Goal: Task Accomplishment & Management: Use online tool/utility

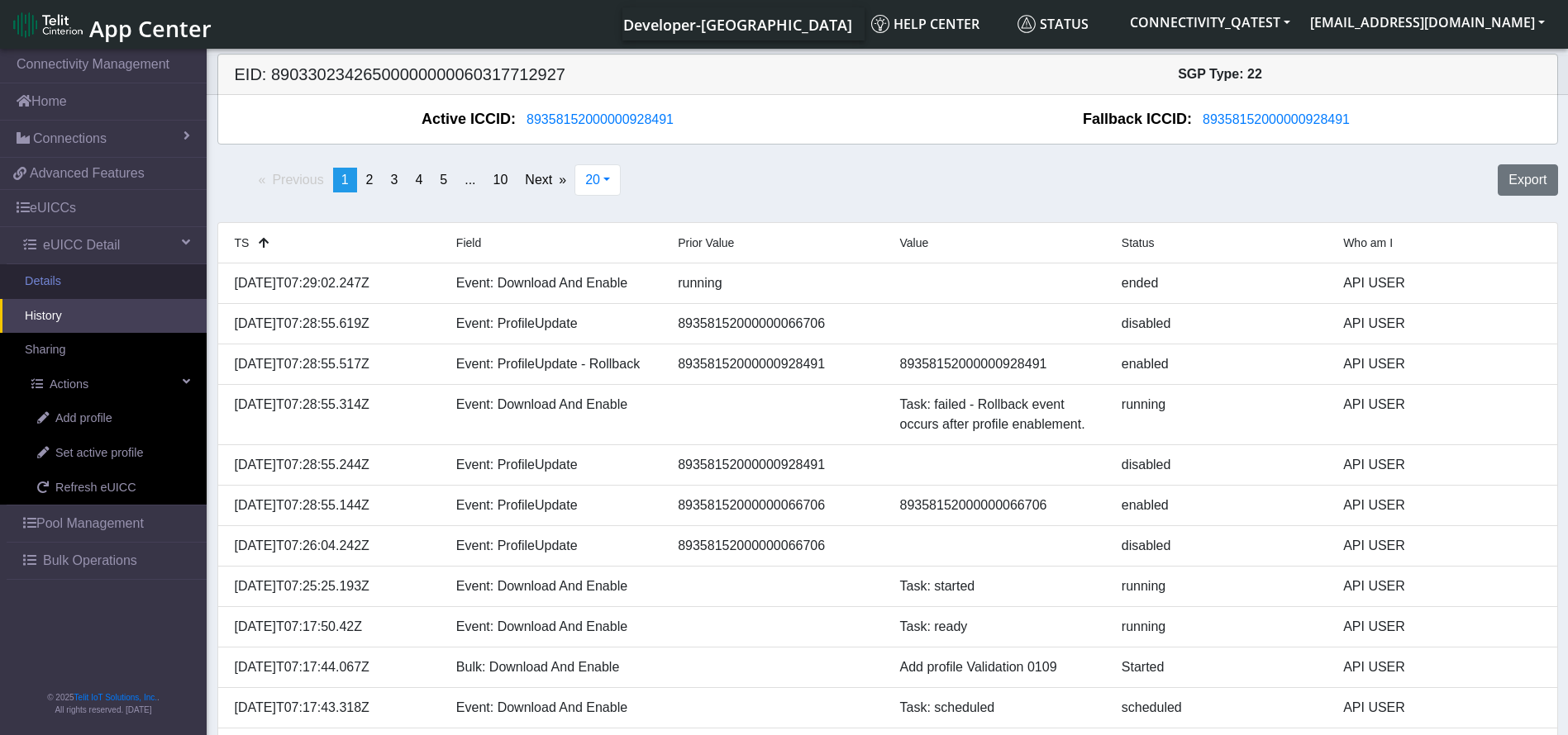
click at [77, 276] on link "Details" at bounding box center [103, 282] width 207 height 35
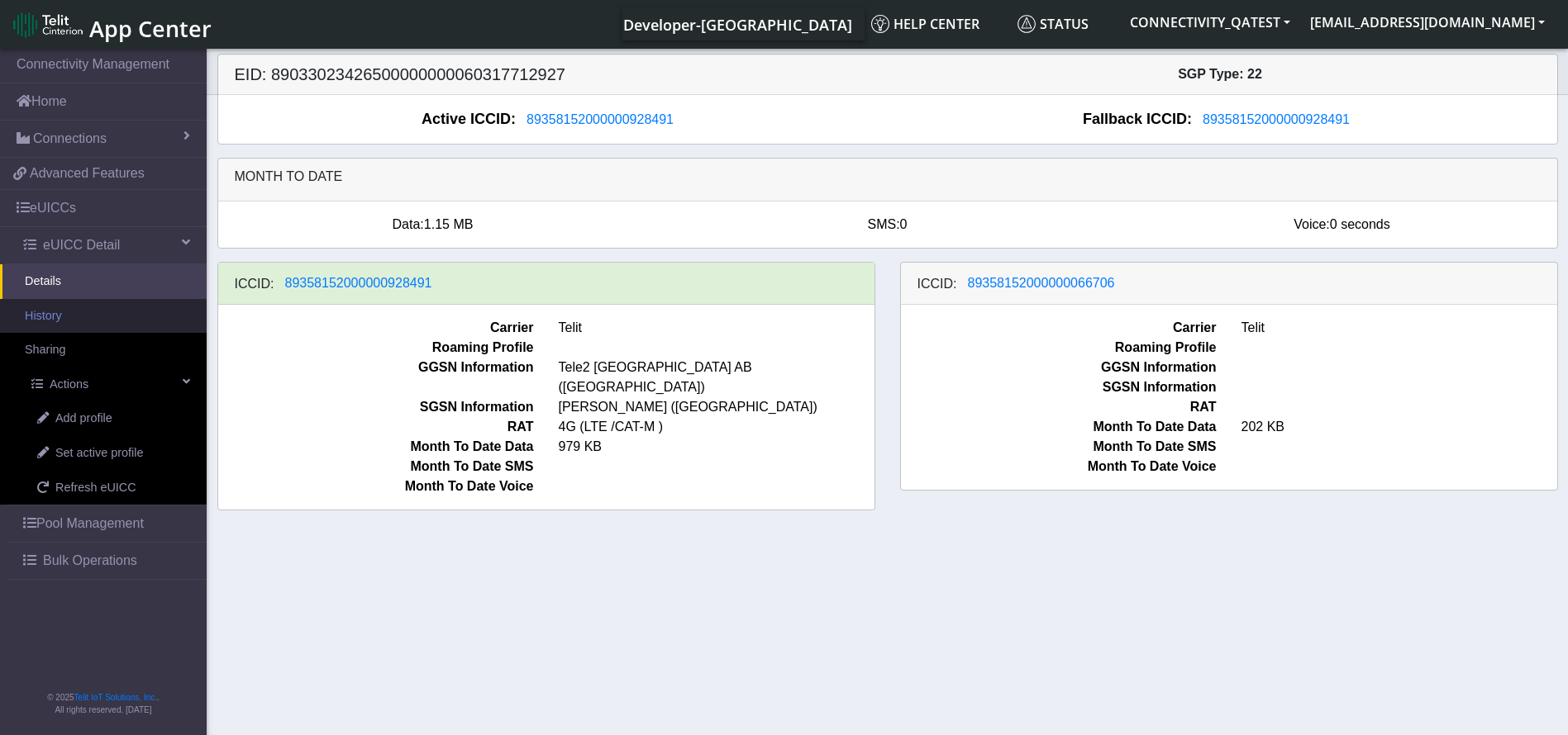
click at [85, 326] on link "History" at bounding box center [103, 316] width 207 height 35
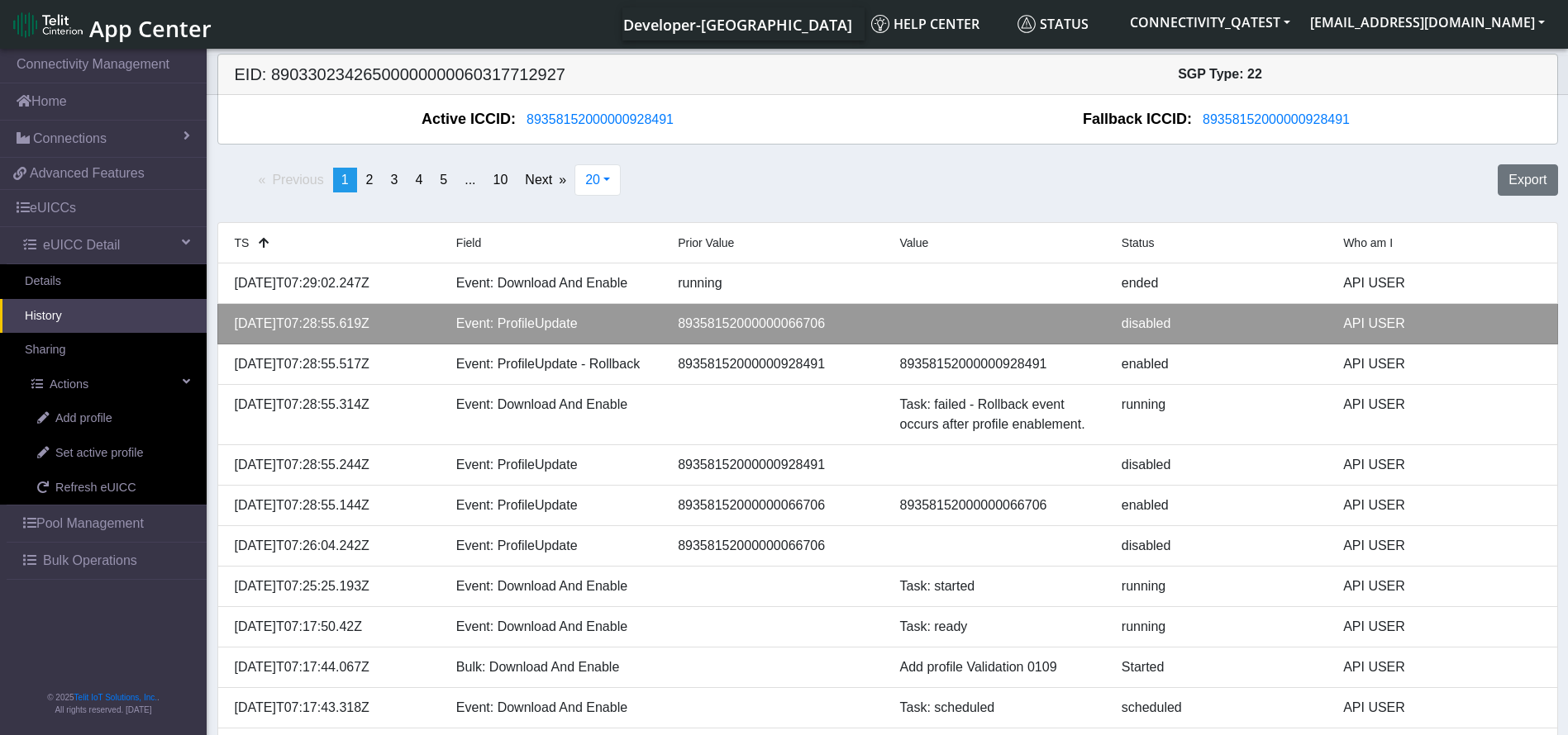
click at [782, 334] on li "2025-09-01T07:28:55.619Z Event: ProfileUpdate 89358152000000066706 disabled API…" at bounding box center [888, 325] width 1341 height 41
copy div "89358152000000066706"
click at [802, 319] on div "89358152000000066706" at bounding box center [776, 324] width 221 height 19
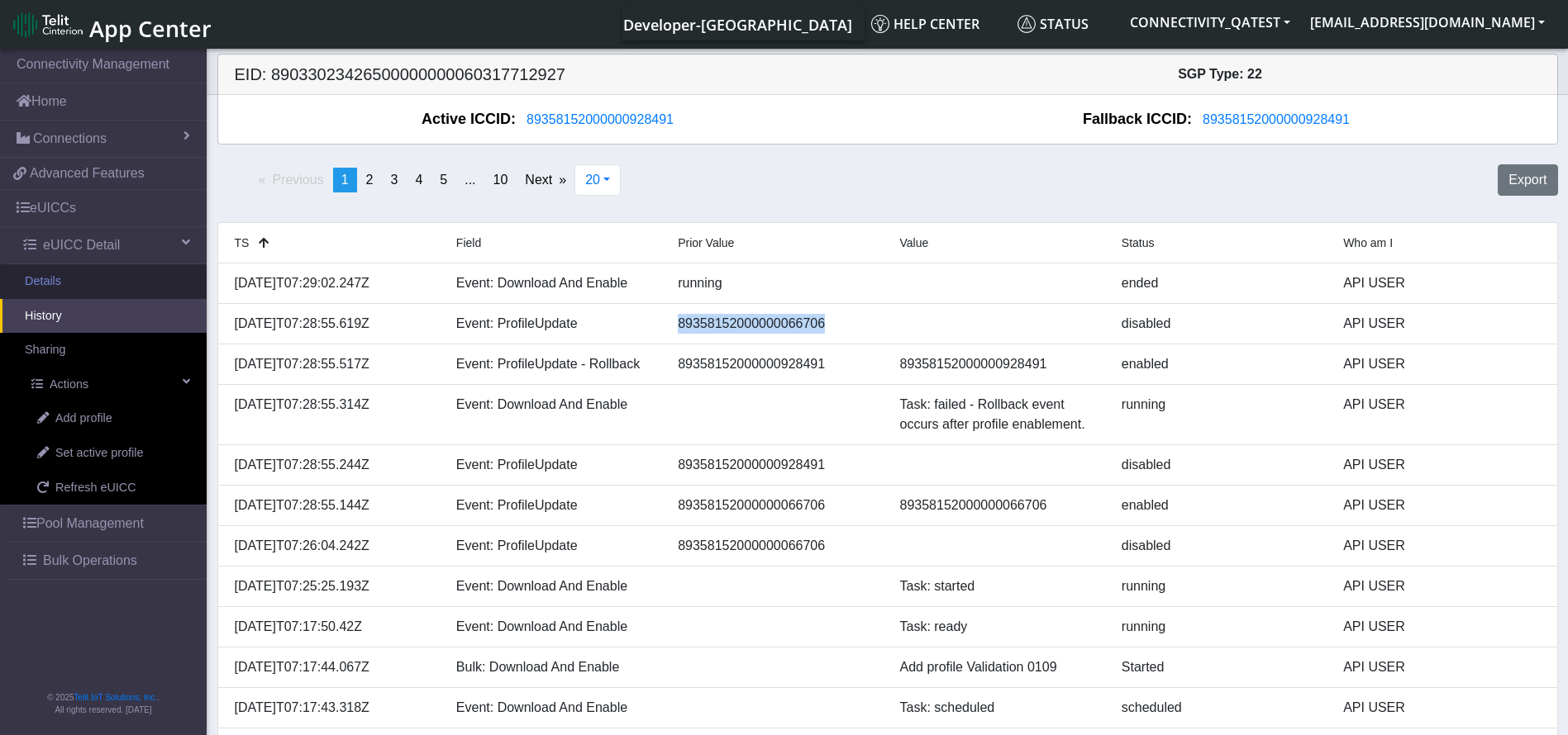
click at [99, 276] on link "Details" at bounding box center [103, 282] width 207 height 35
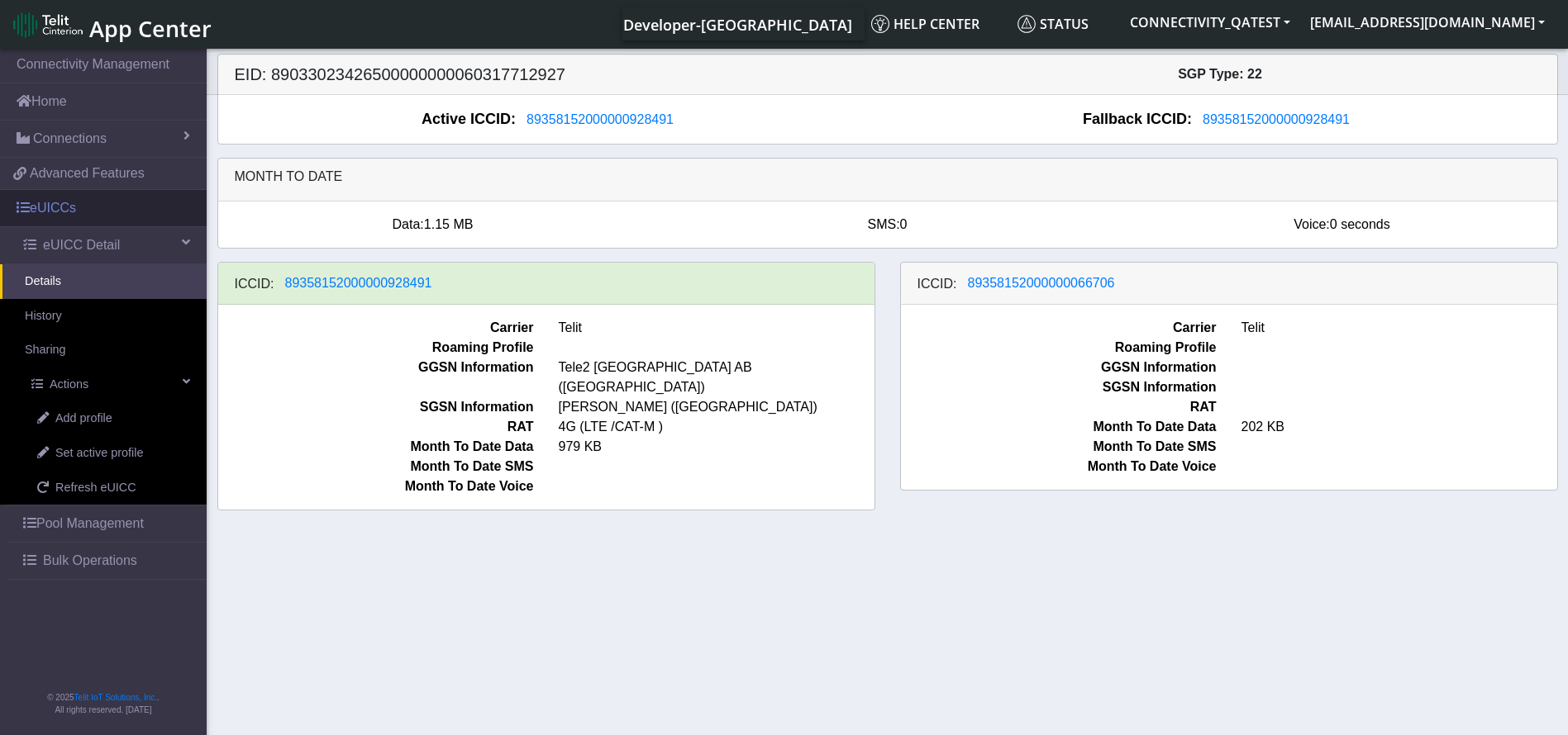
click at [80, 208] on link "eUICCs" at bounding box center [103, 208] width 207 height 36
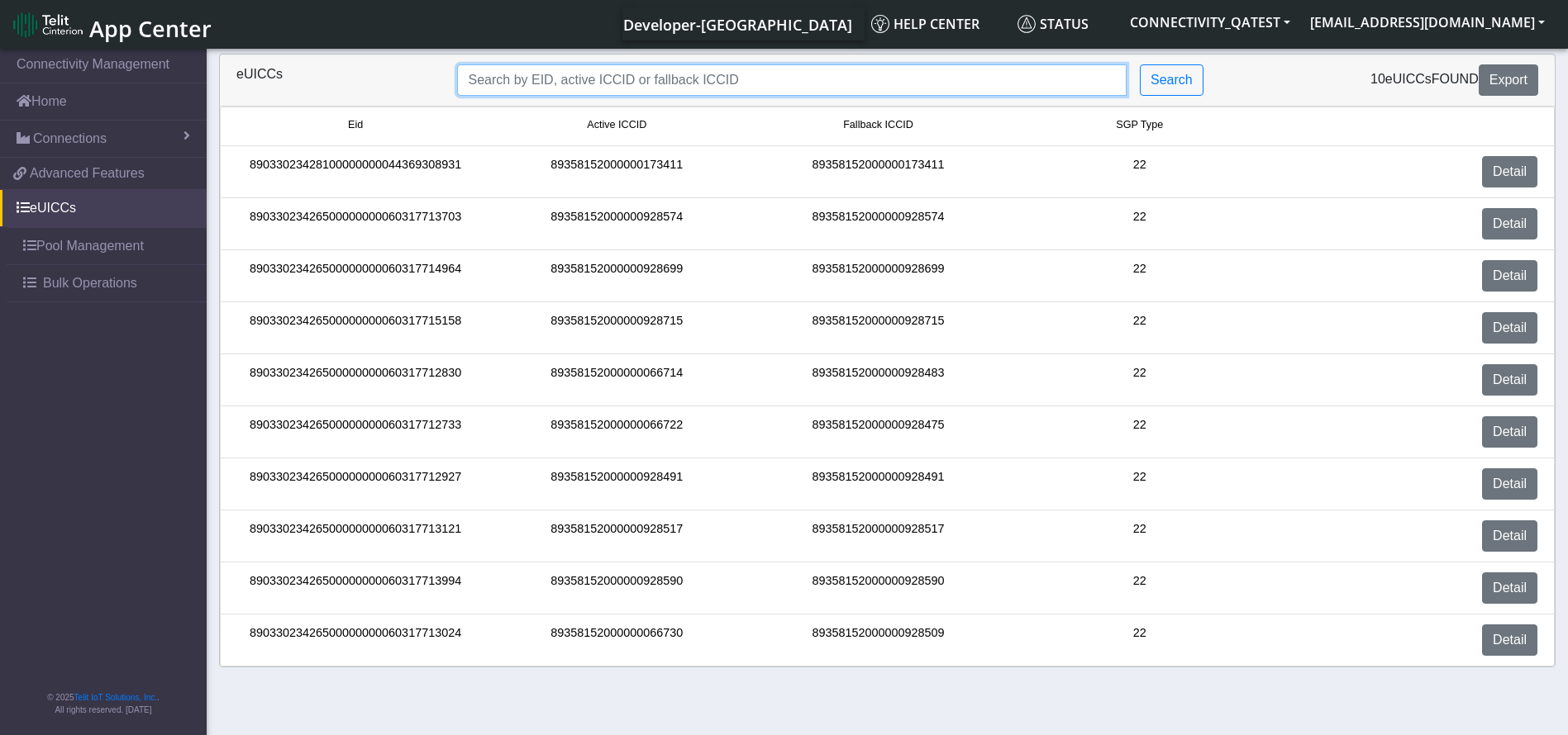
click at [587, 71] on input "Search..." at bounding box center [792, 80] width 670 height 31
paste input "89033023426500000000060317712830"
type input "89033023426500000000060317712830"
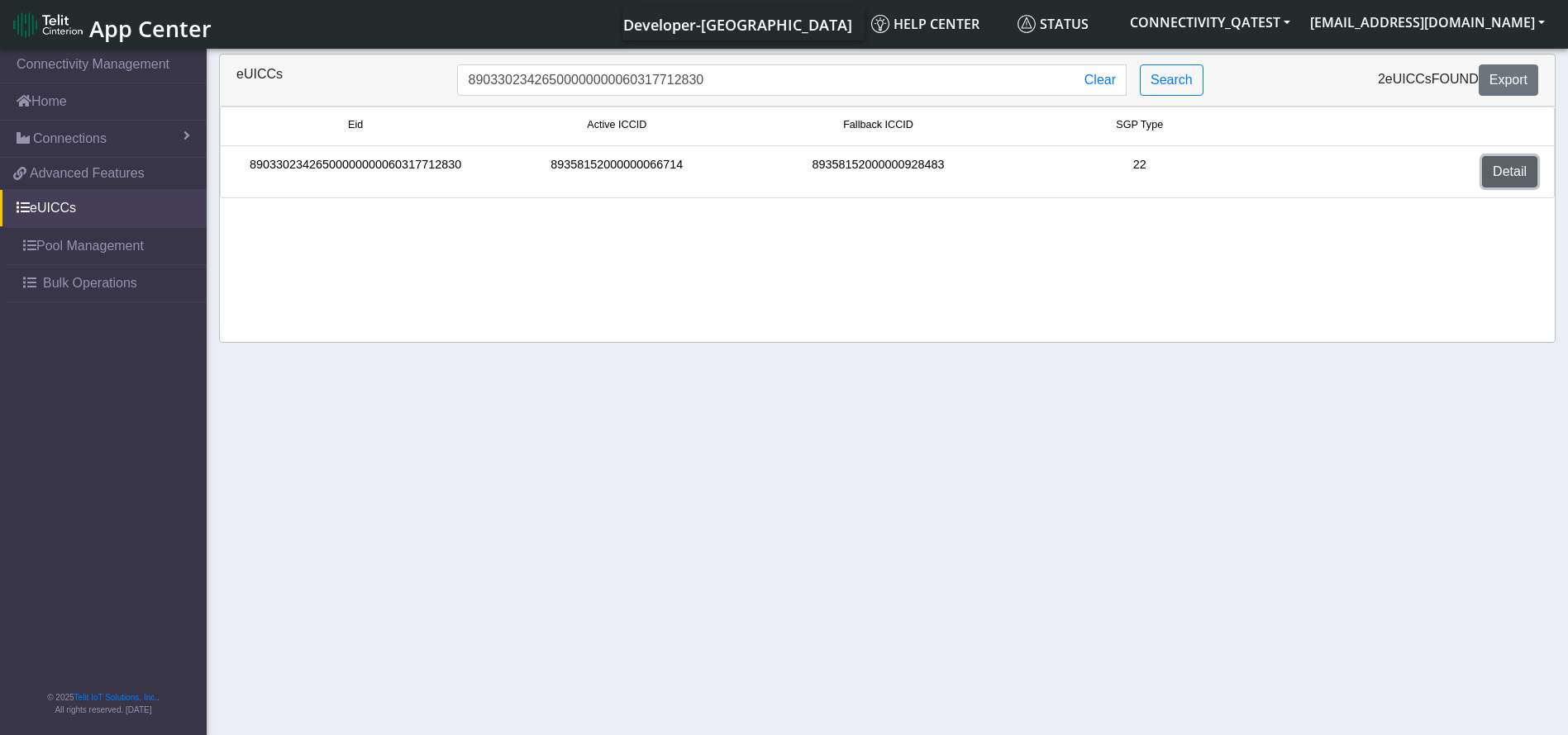
click at [1526, 169] on link "Detail" at bounding box center [1510, 172] width 55 height 31
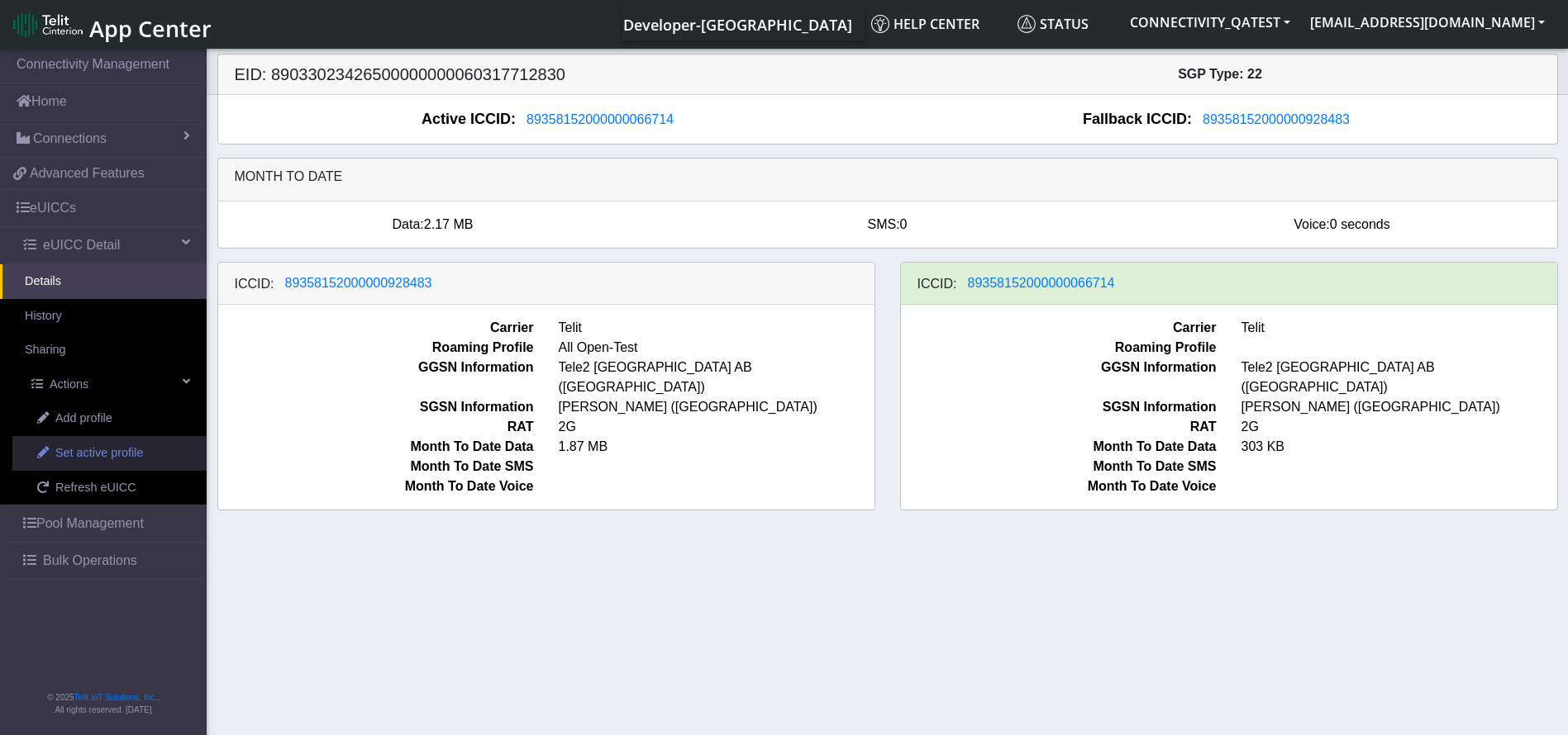
click at [133, 450] on span "Set active profile" at bounding box center [99, 453] width 87 height 18
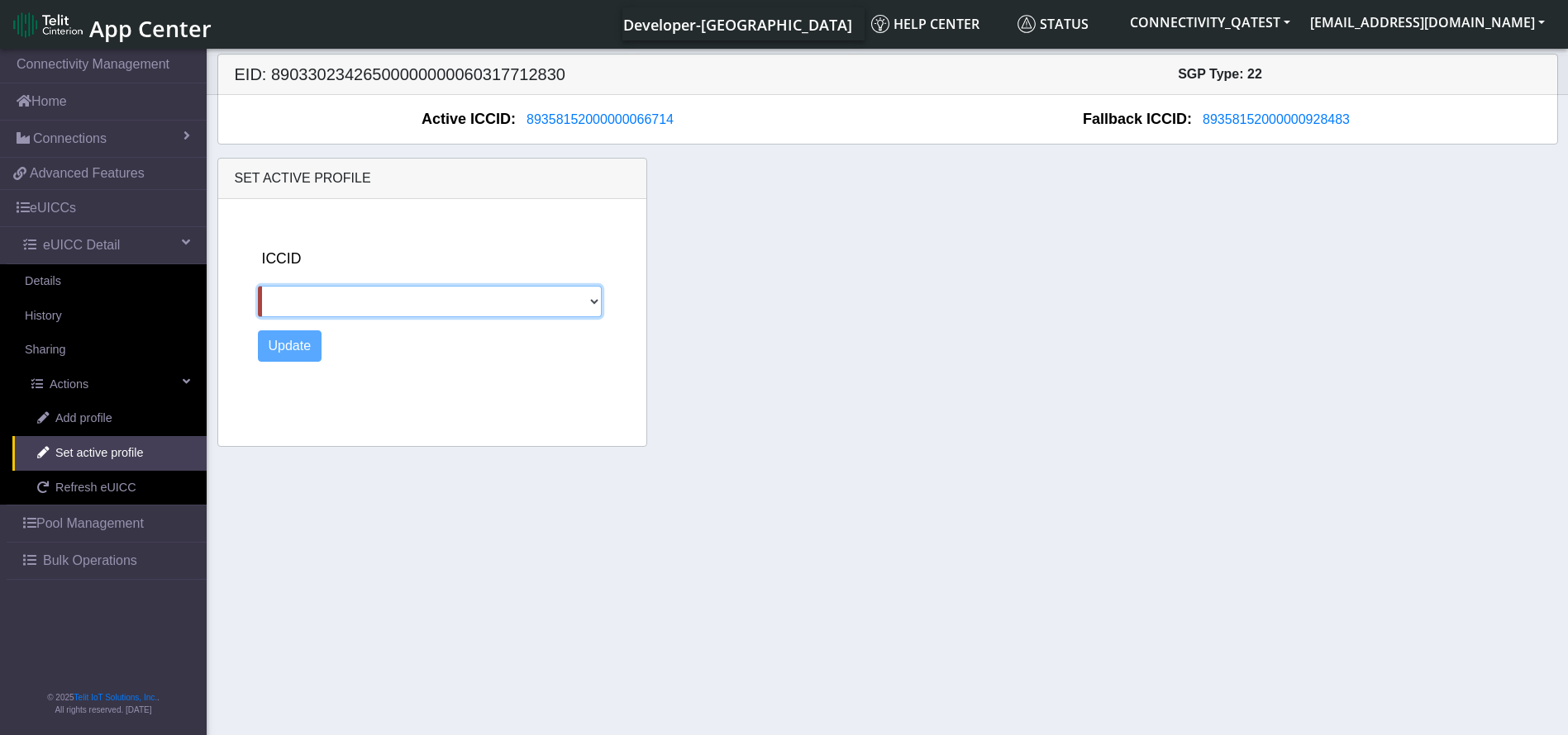
click at [434, 302] on select "89358152000000928483" at bounding box center [430, 302] width 343 height 31
select select "89358152000000928483"
click at [258, 286] on select "89358152000000928483" at bounding box center [430, 302] width 343 height 31
click at [299, 338] on button "Update" at bounding box center [290, 346] width 64 height 31
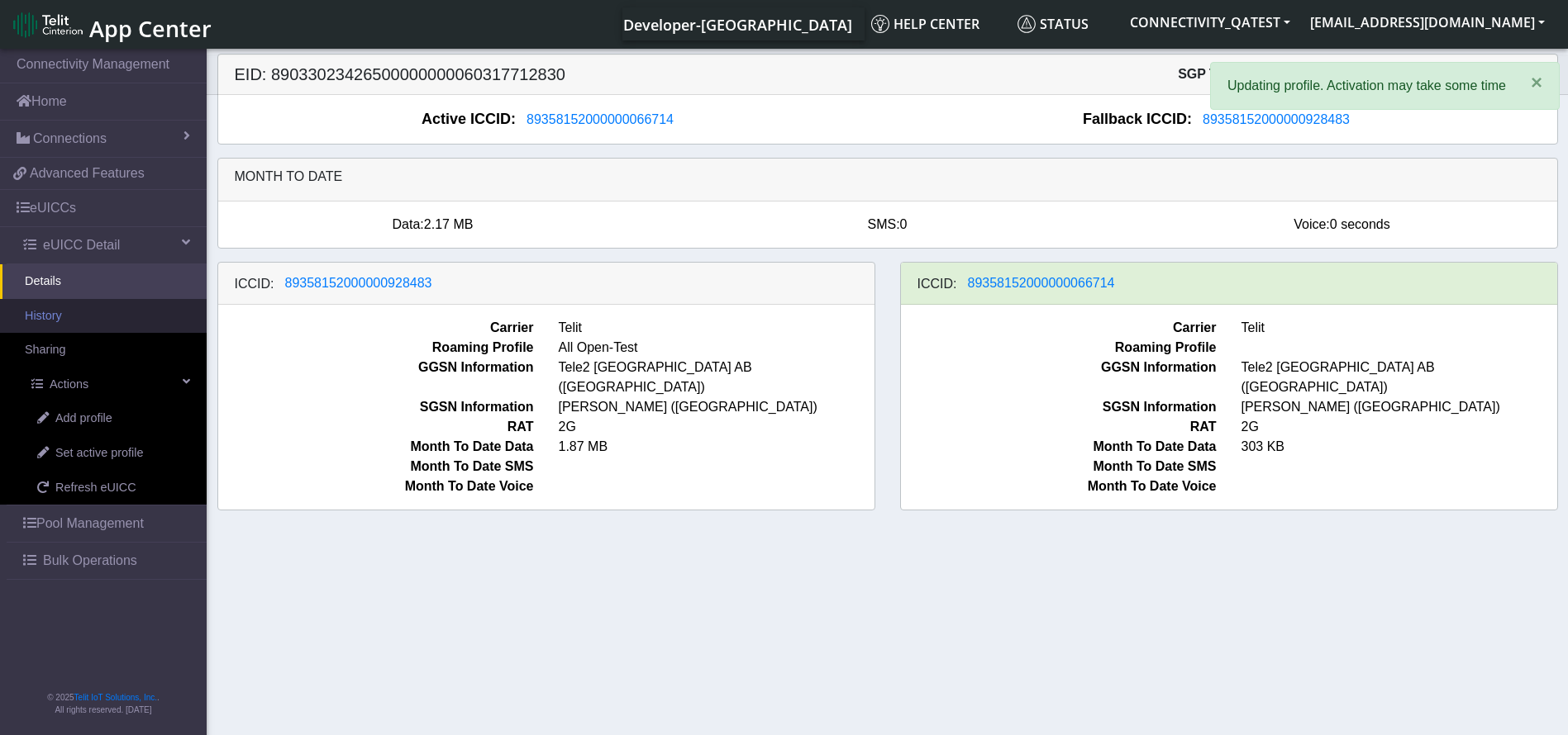
click at [98, 324] on link "History" at bounding box center [103, 316] width 207 height 35
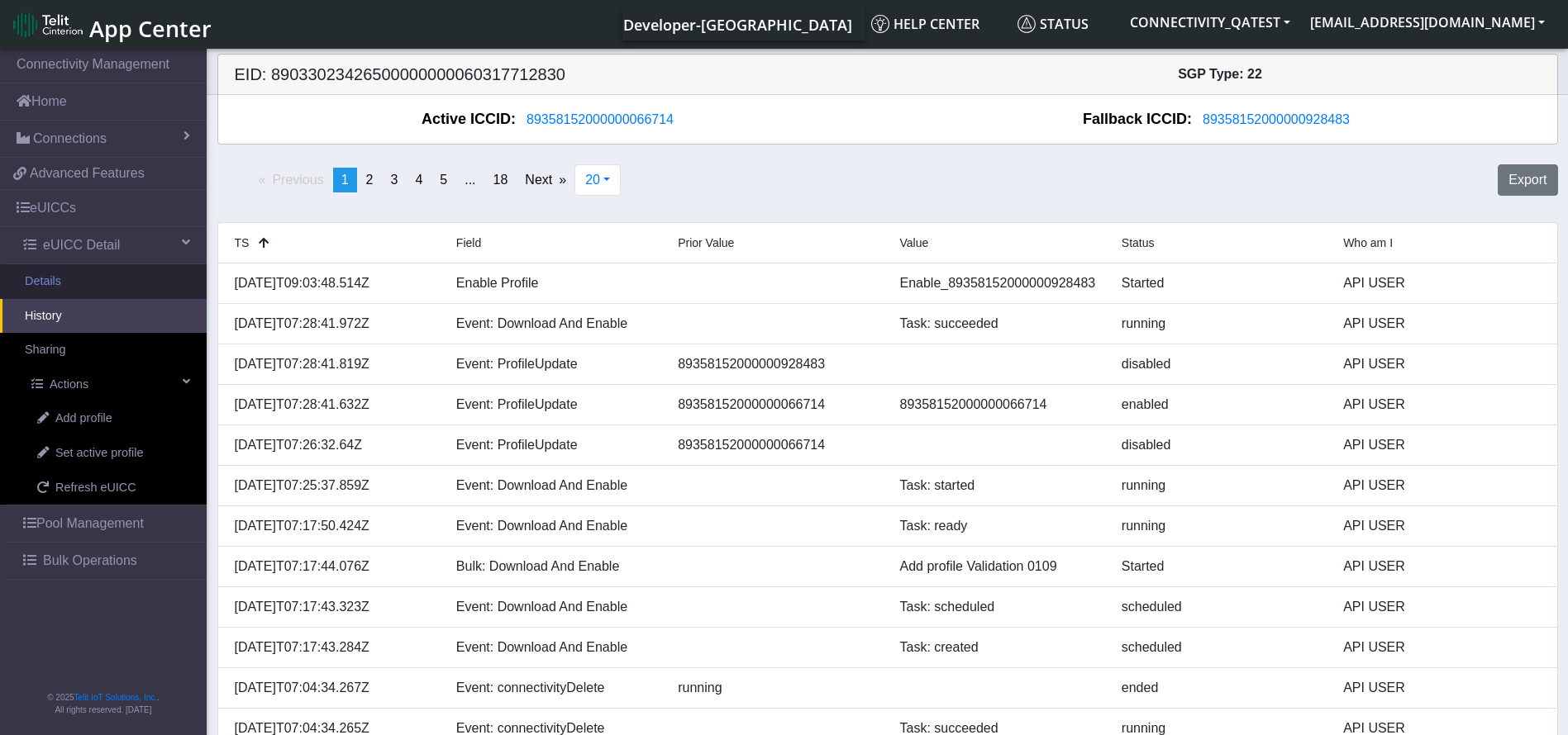
click at [78, 282] on link "Details" at bounding box center [103, 282] width 207 height 35
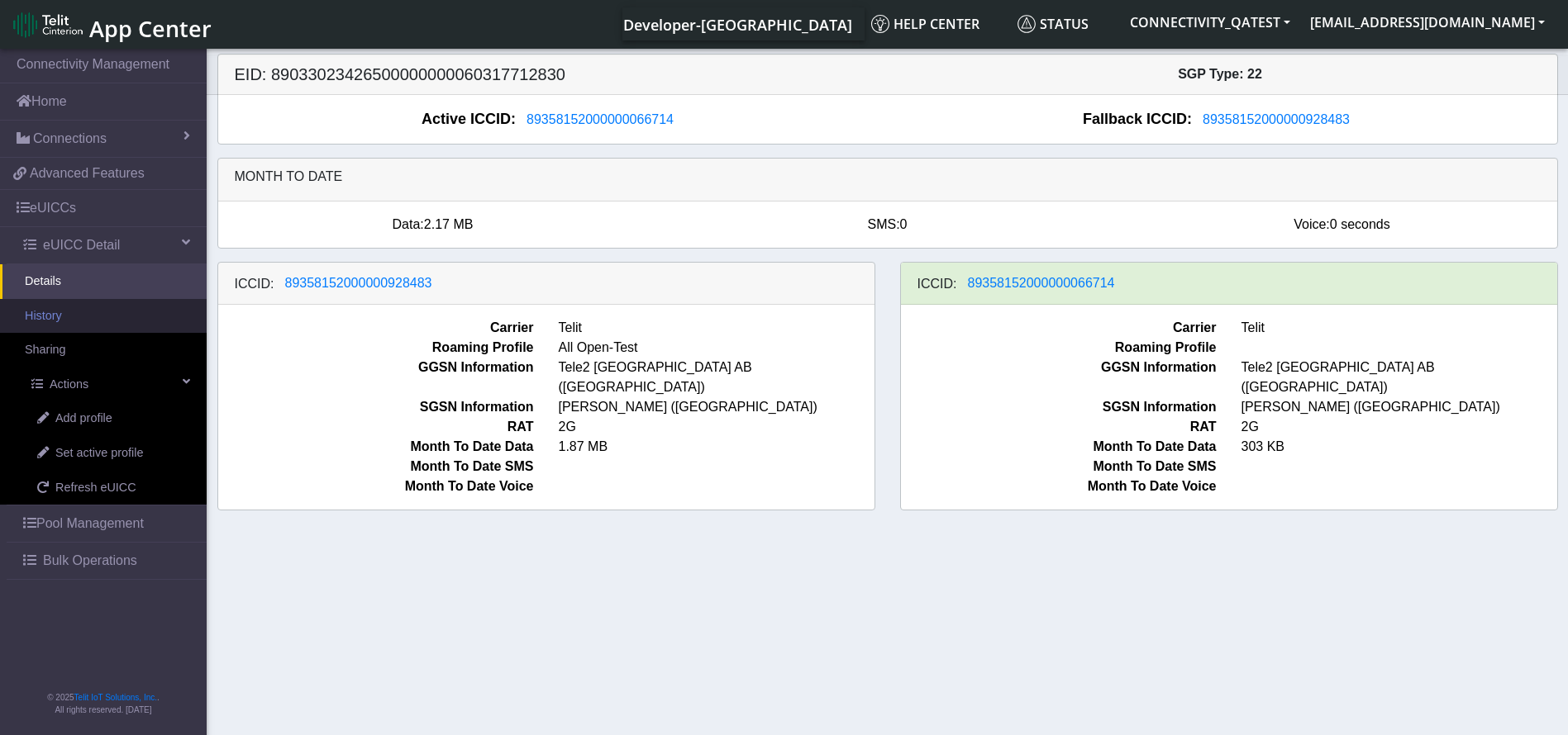
click at [92, 315] on link "History" at bounding box center [103, 316] width 207 height 35
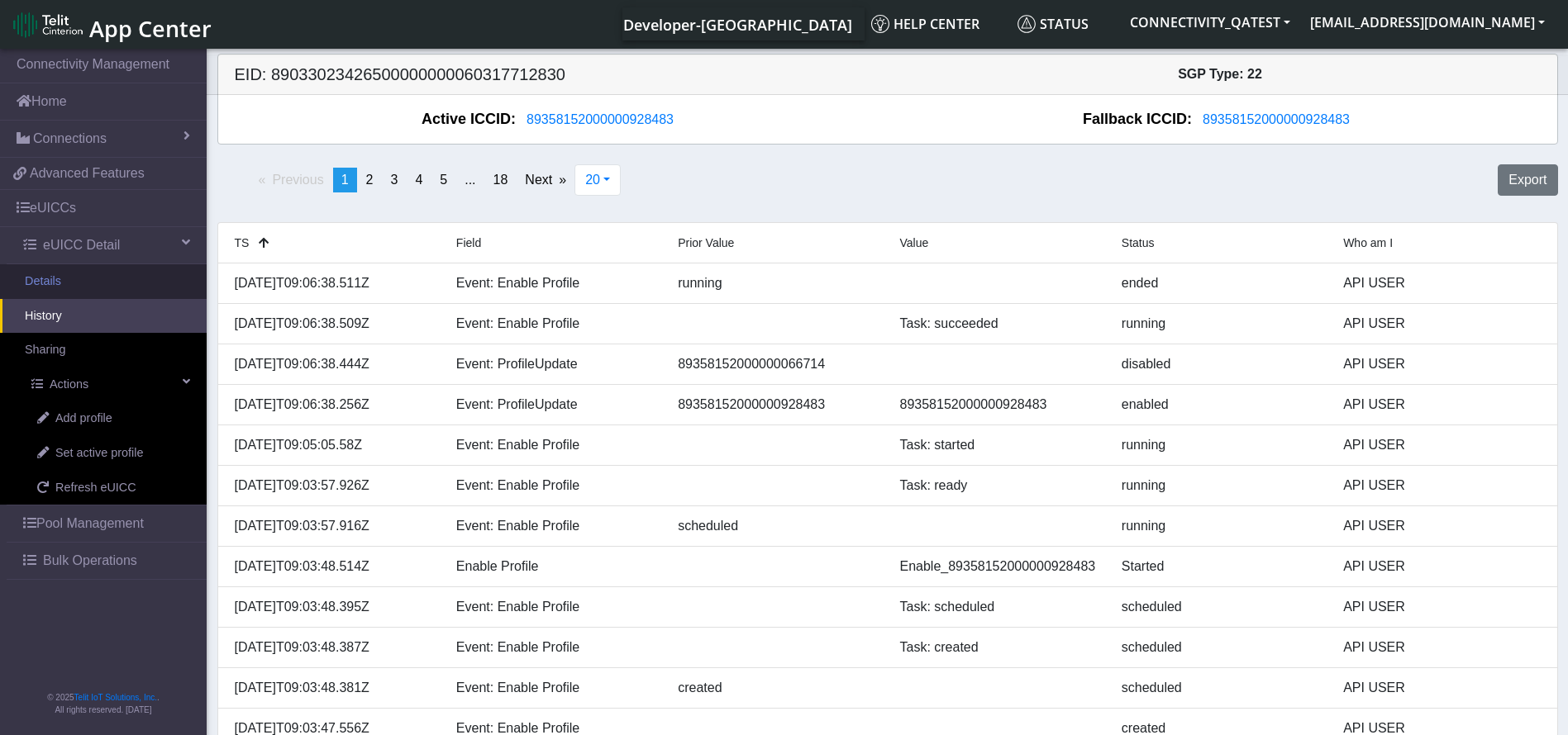
click at [117, 268] on link "Details" at bounding box center [103, 282] width 207 height 35
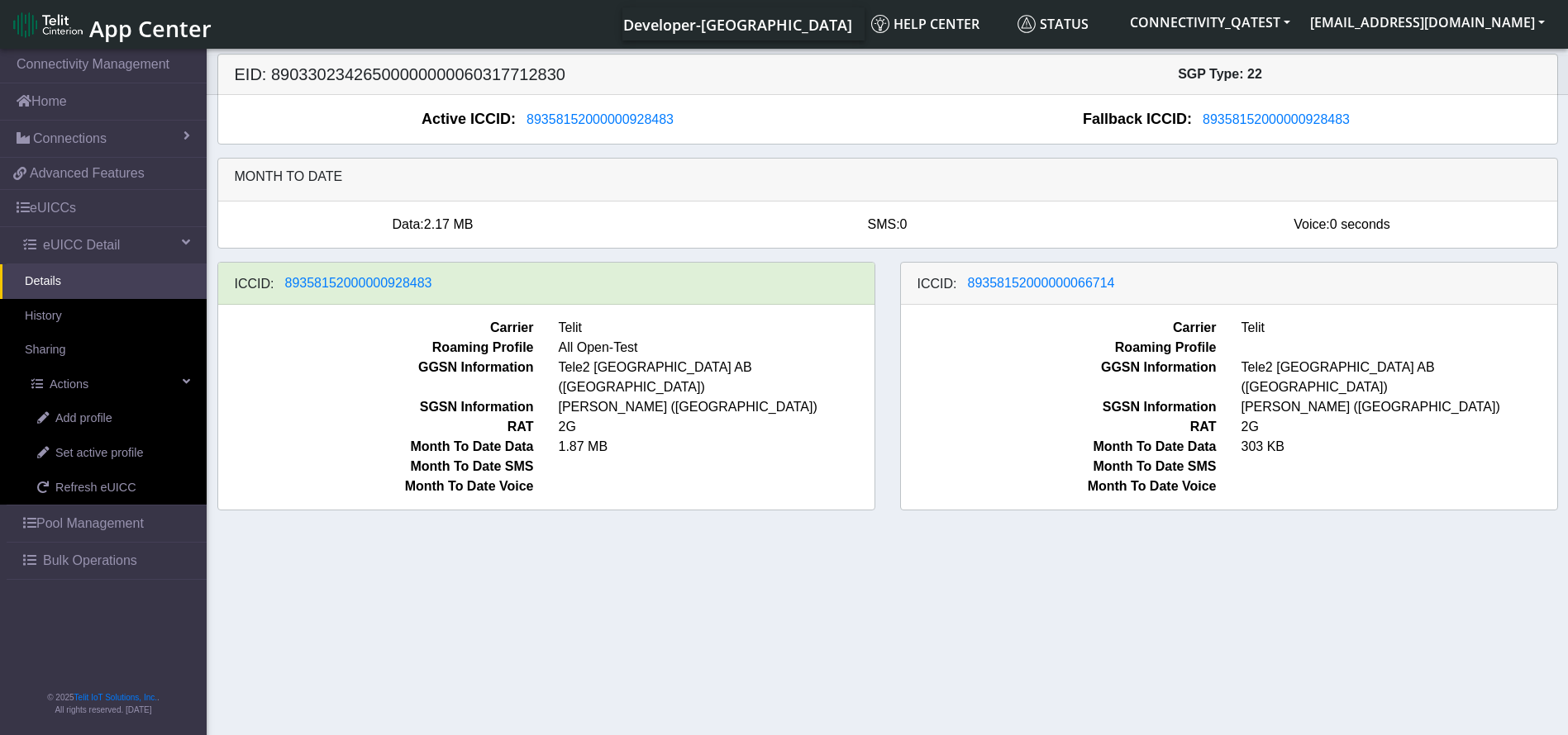
click at [487, 75] on h5 "EID: 89033023426500000000060317712830" at bounding box center [555, 74] width 666 height 19
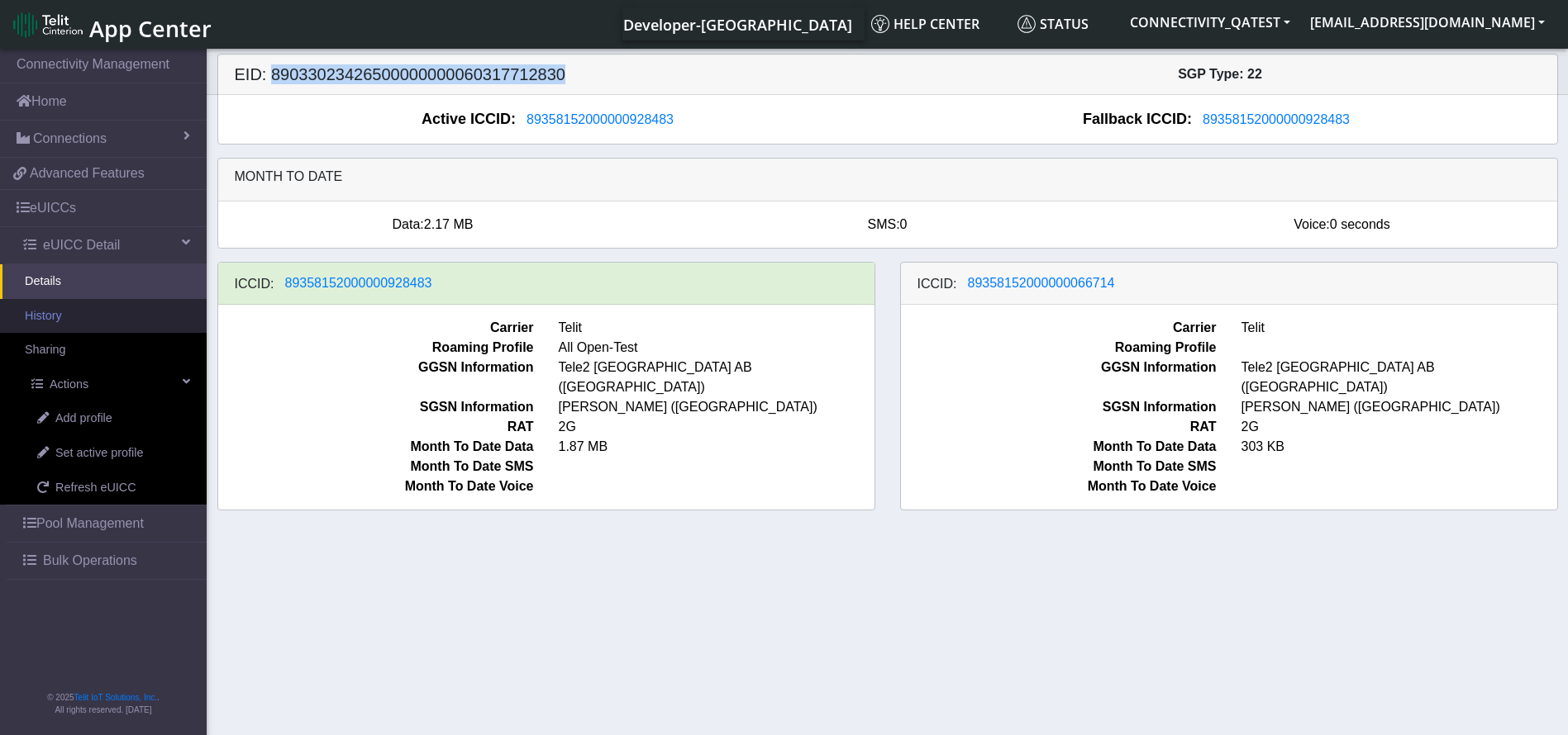
click at [89, 320] on link "History" at bounding box center [103, 316] width 207 height 35
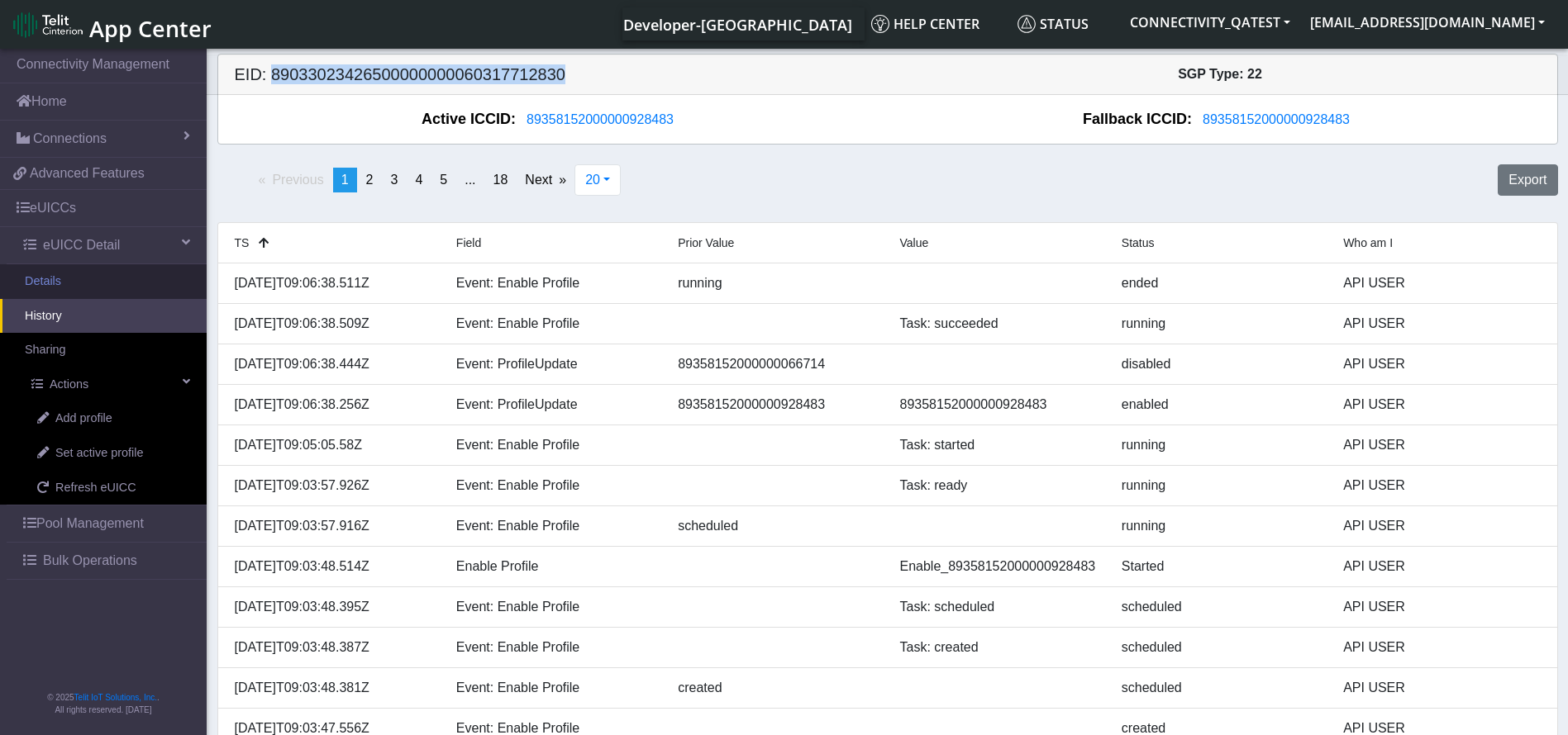
click at [113, 282] on link "Details" at bounding box center [103, 282] width 207 height 35
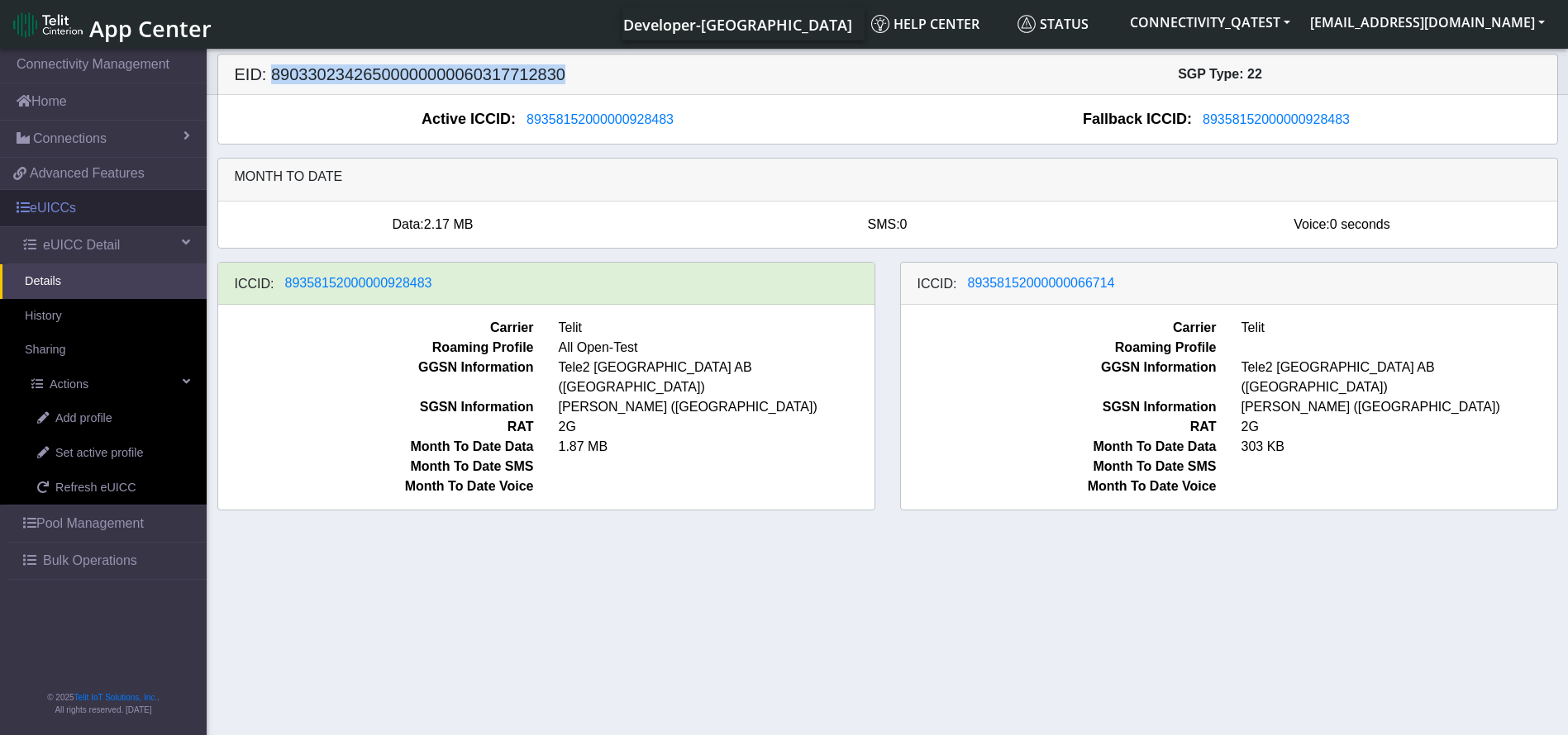
click at [91, 205] on link "eUICCs" at bounding box center [103, 208] width 207 height 36
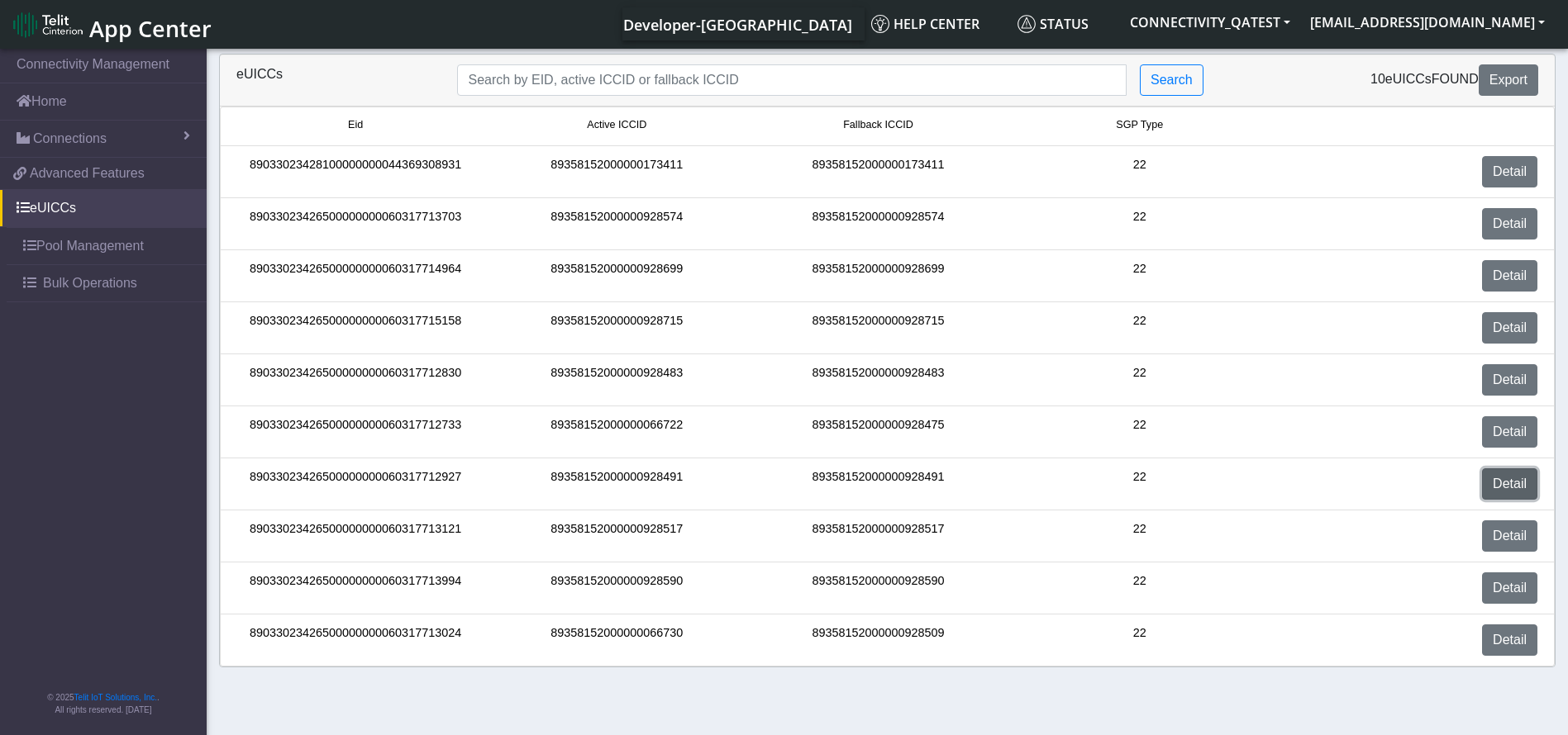
click at [1516, 489] on link "Detail" at bounding box center [1510, 484] width 55 height 31
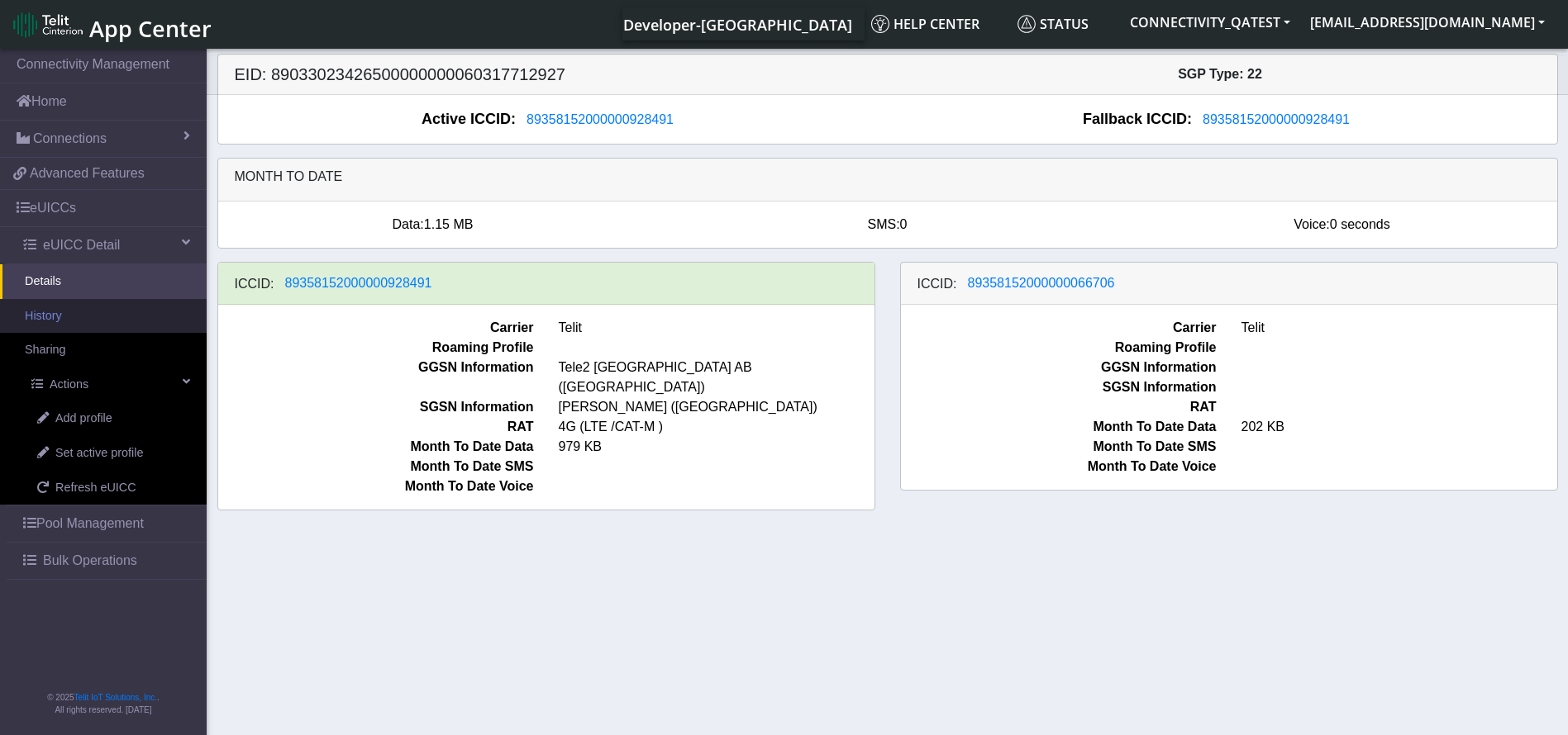
click at [81, 323] on link "History" at bounding box center [103, 316] width 207 height 35
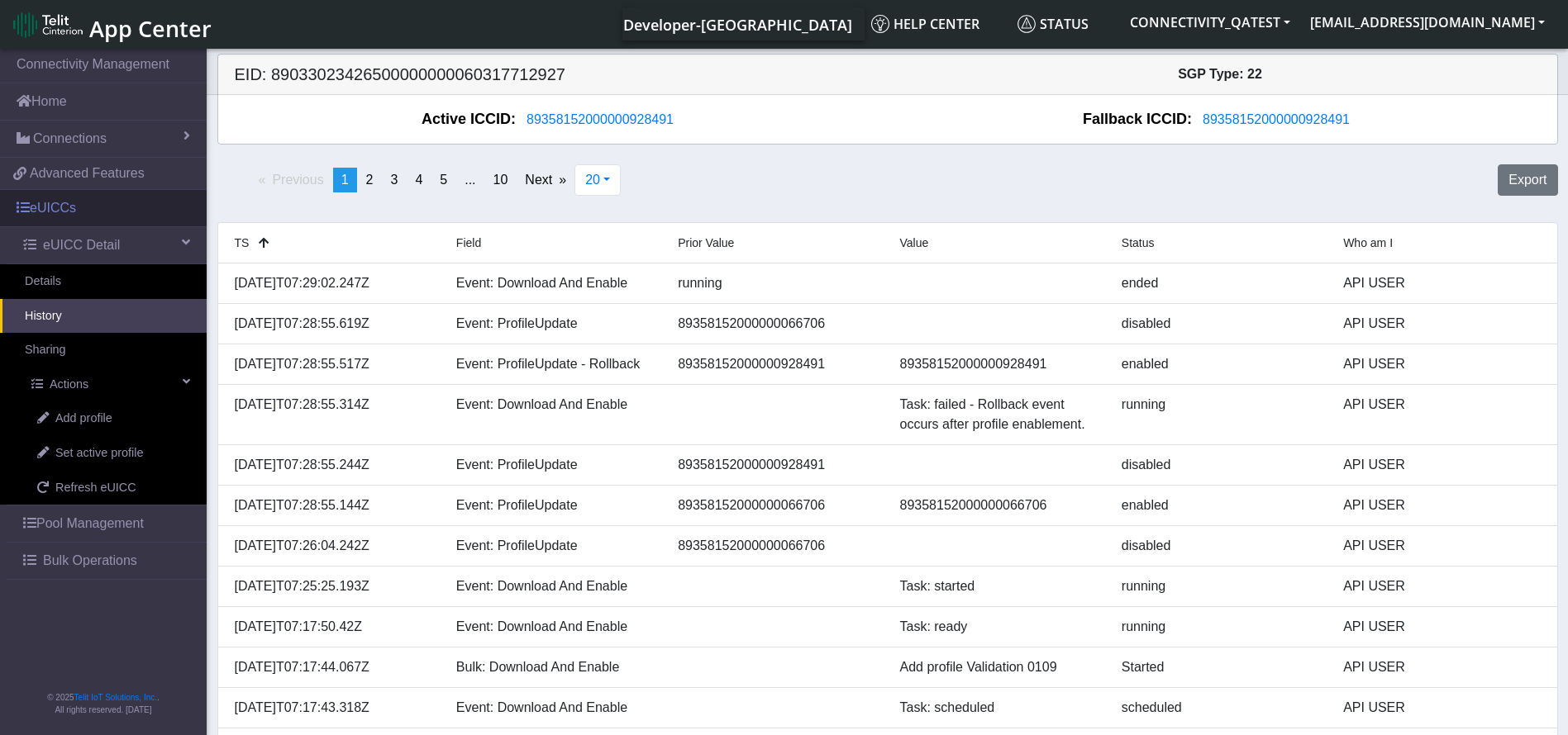
click at [81, 205] on link "eUICCs" at bounding box center [103, 208] width 207 height 36
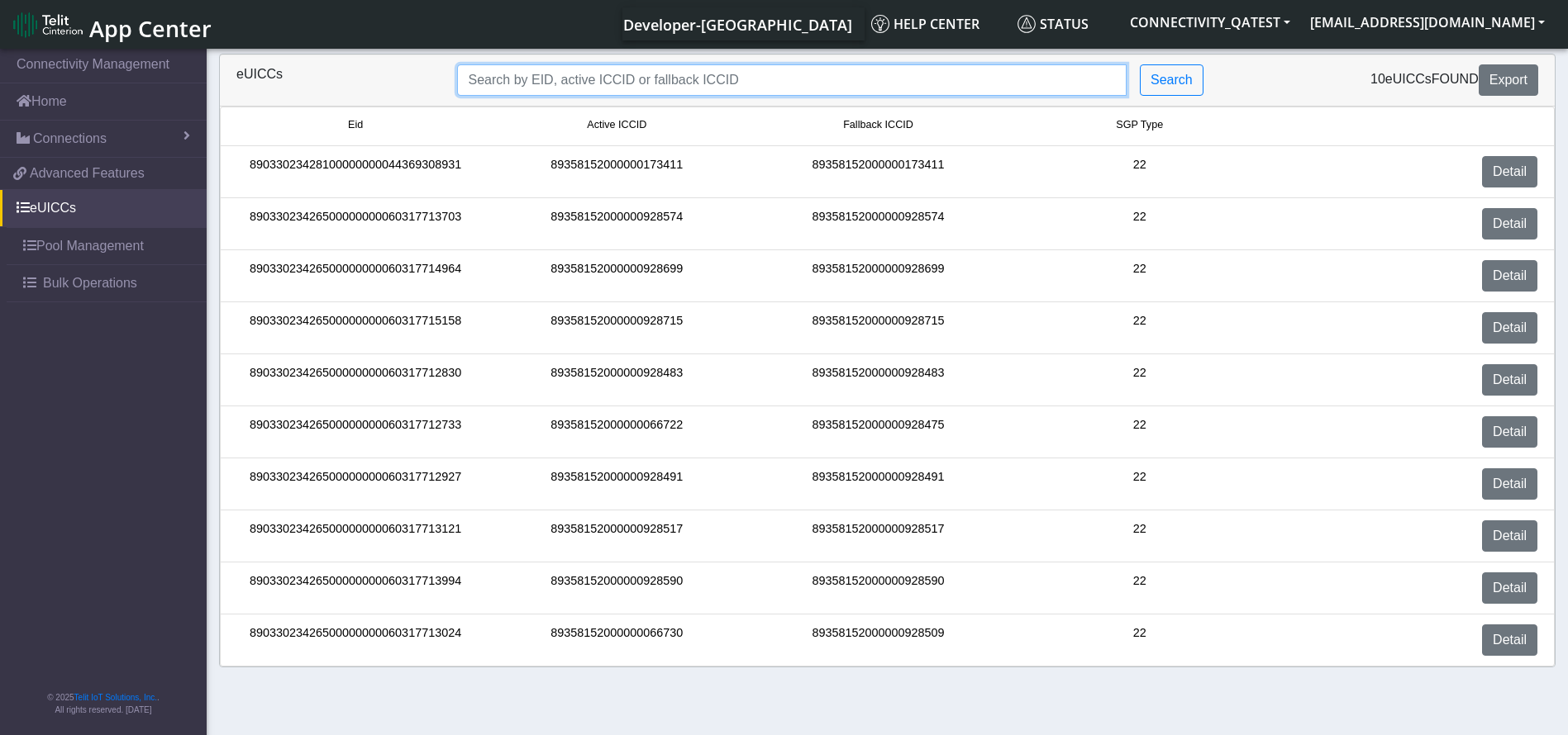
click at [545, 82] on input "Search..." at bounding box center [792, 80] width 670 height 31
paste input "89033023426500000000060317713024"
type input "89033023426500000000060317713024"
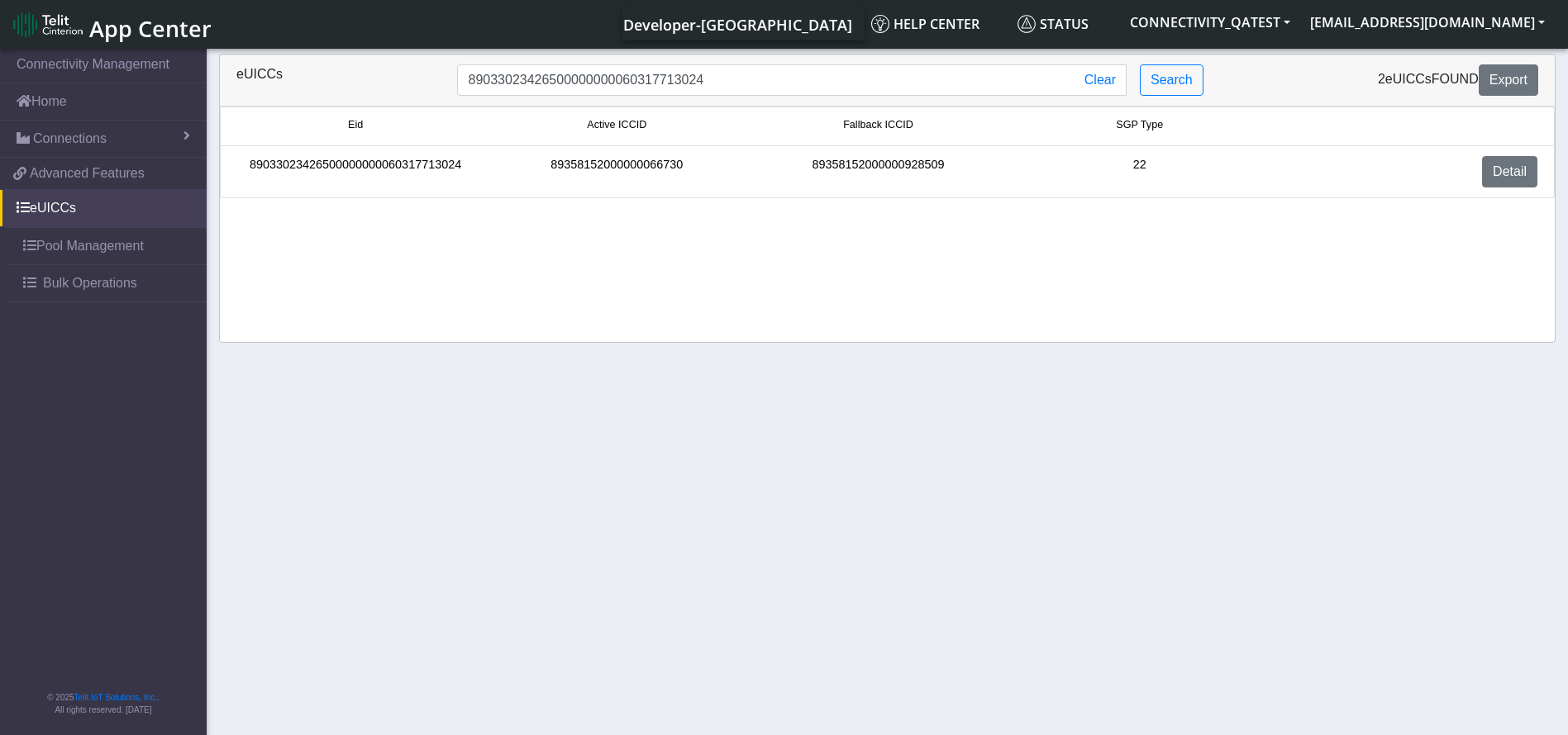
click at [1473, 171] on div "Detail" at bounding box center [1411, 172] width 279 height 31
click at [1492, 168] on link "Detail" at bounding box center [1510, 172] width 55 height 31
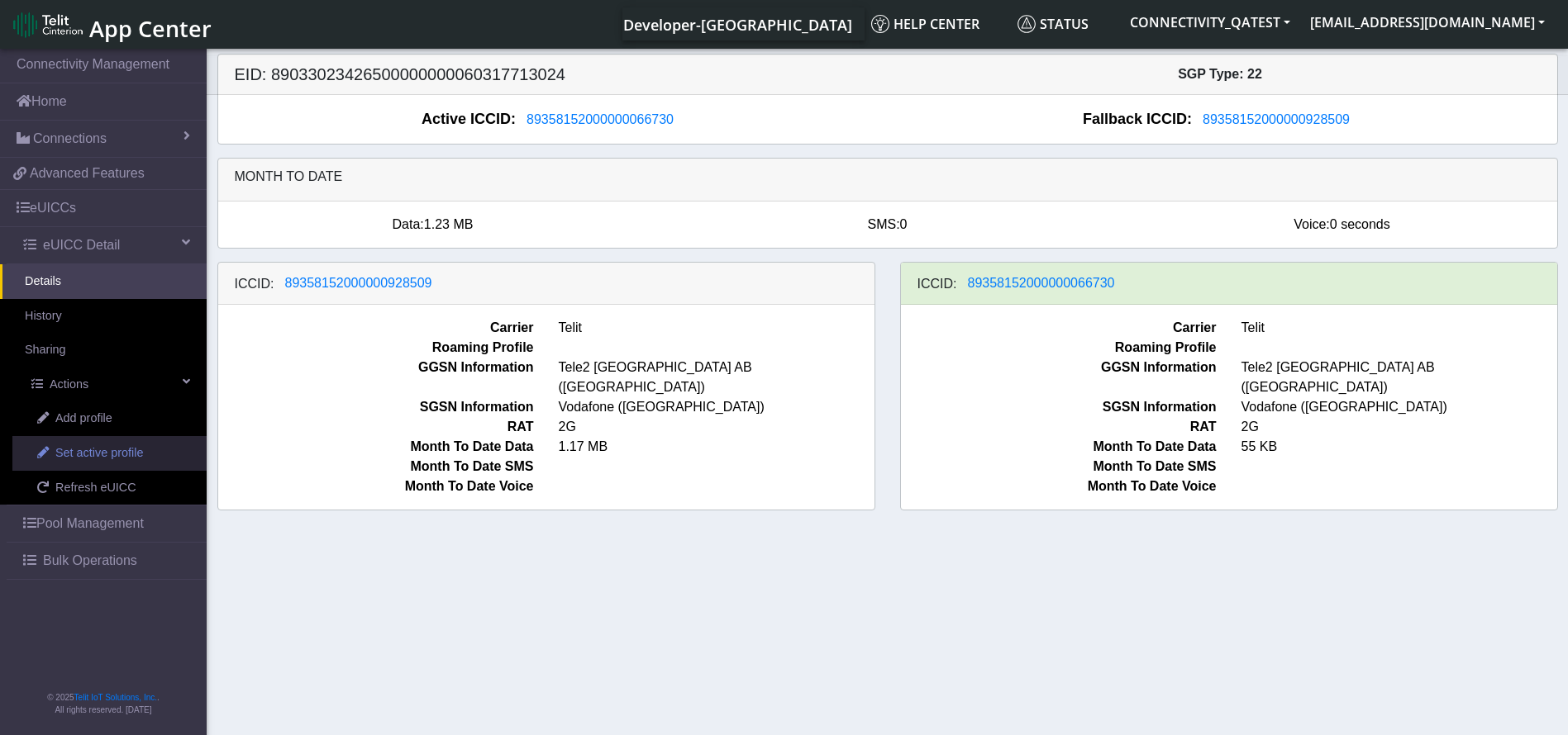
click at [126, 446] on span "Set active profile" at bounding box center [99, 453] width 87 height 18
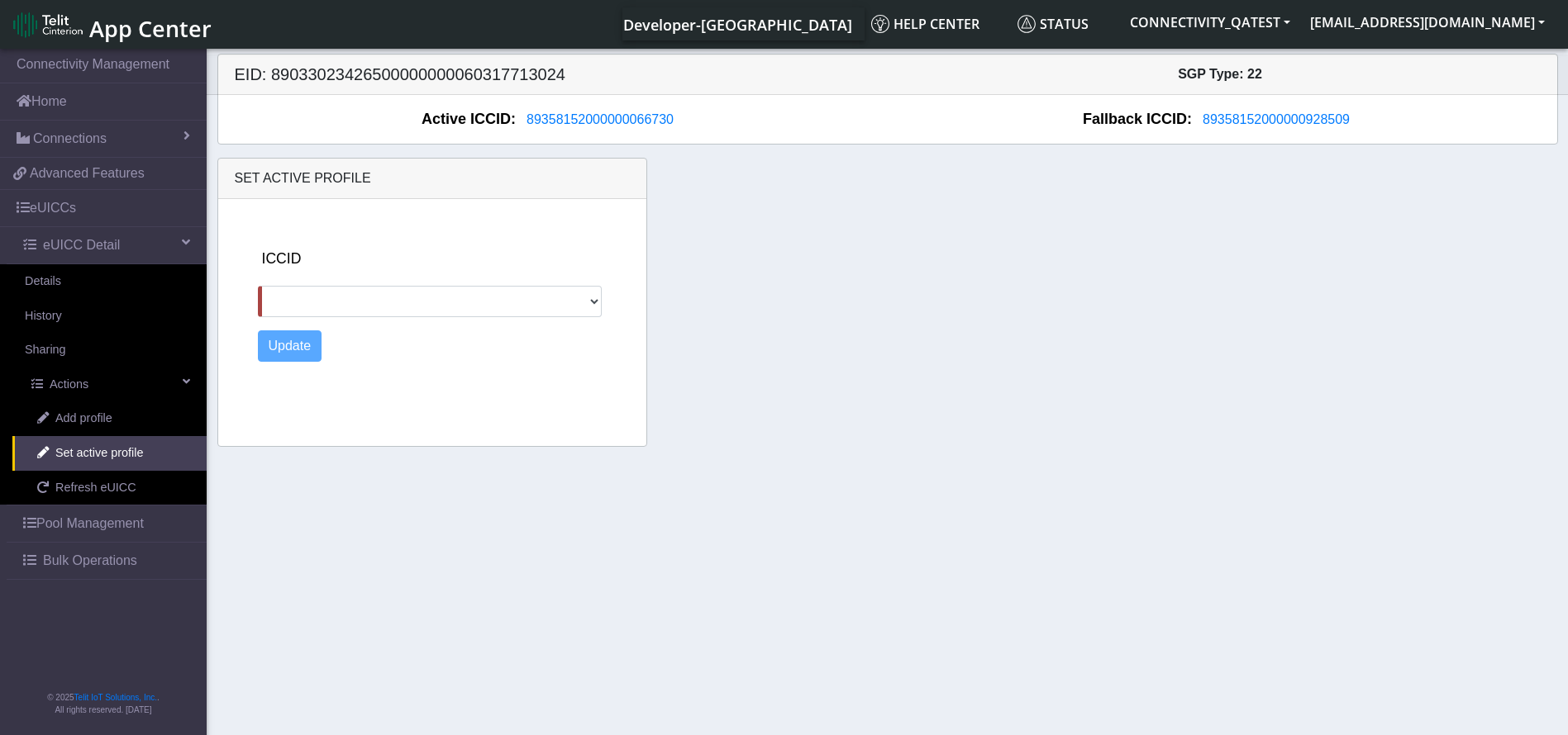
click at [479, 318] on div "ICCID 89358152000000928509 Update" at bounding box center [449, 319] width 396 height 240
drag, startPoint x: 447, startPoint y: 304, endPoint x: 428, endPoint y: 309, distance: 19.6
click at [447, 304] on select "89358152000000928509" at bounding box center [430, 302] width 343 height 31
select select "89358152000000928509"
click at [258, 286] on select "89358152000000928509" at bounding box center [430, 302] width 343 height 31
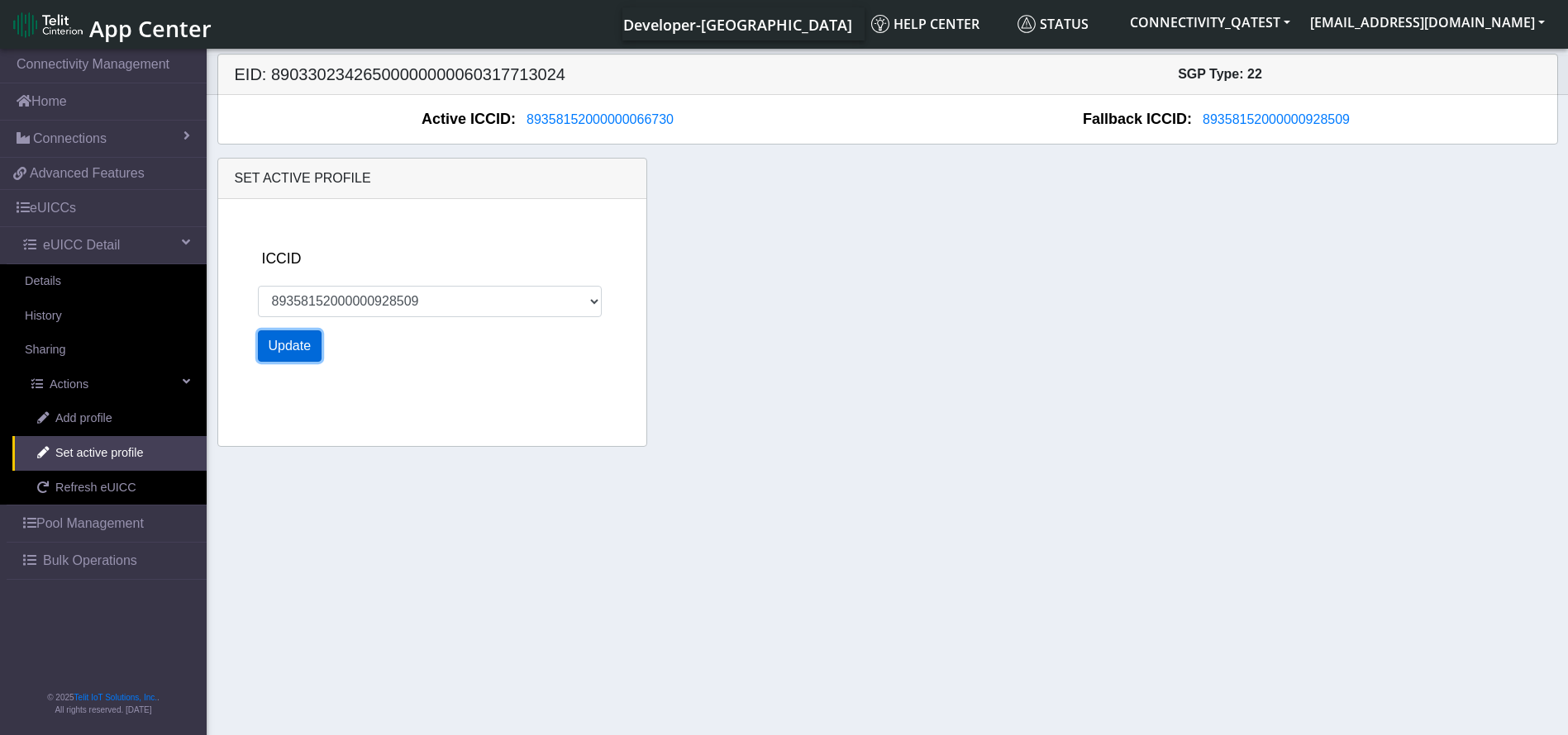
click at [302, 343] on button "Update" at bounding box center [290, 346] width 64 height 31
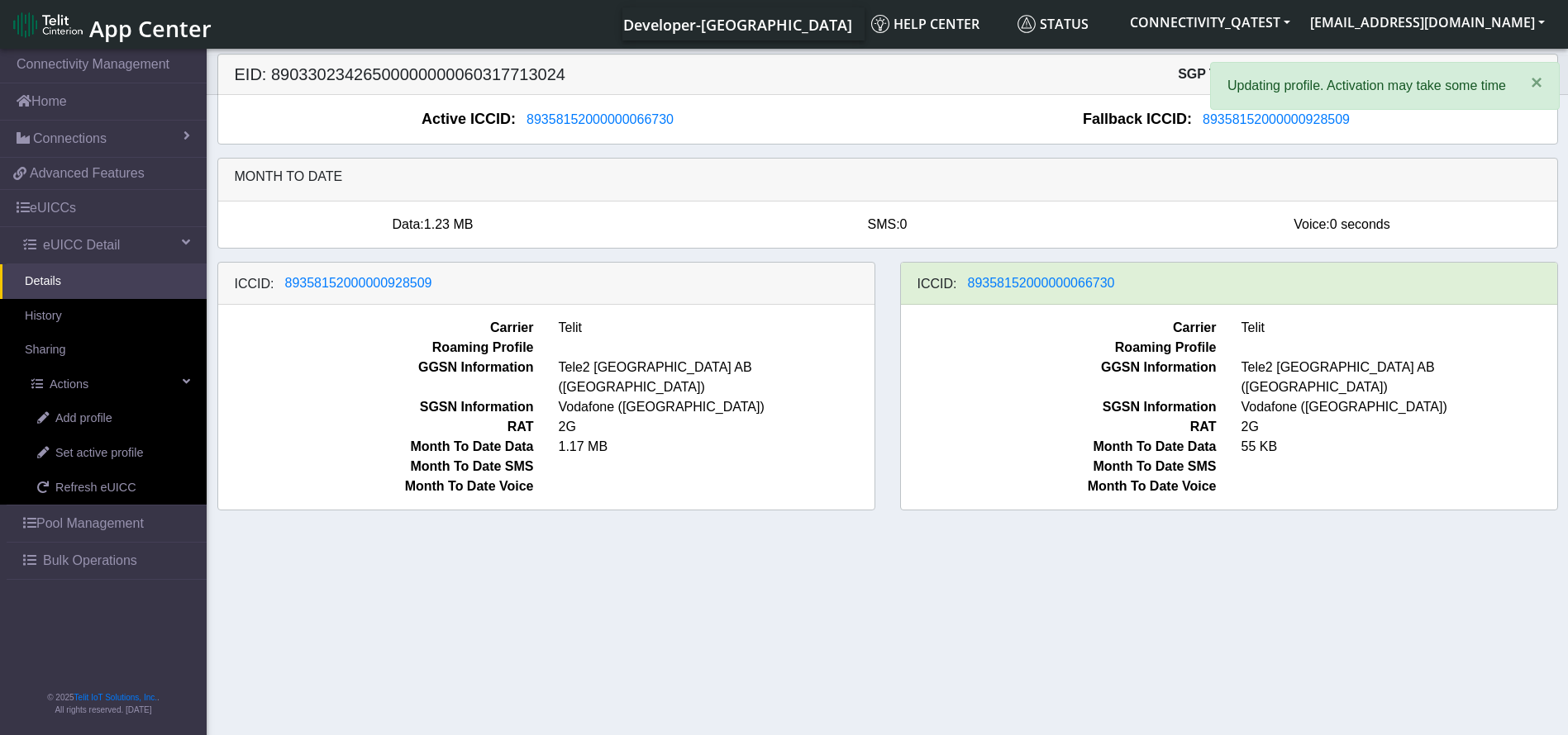
click at [82, 286] on link "Details" at bounding box center [103, 282] width 207 height 35
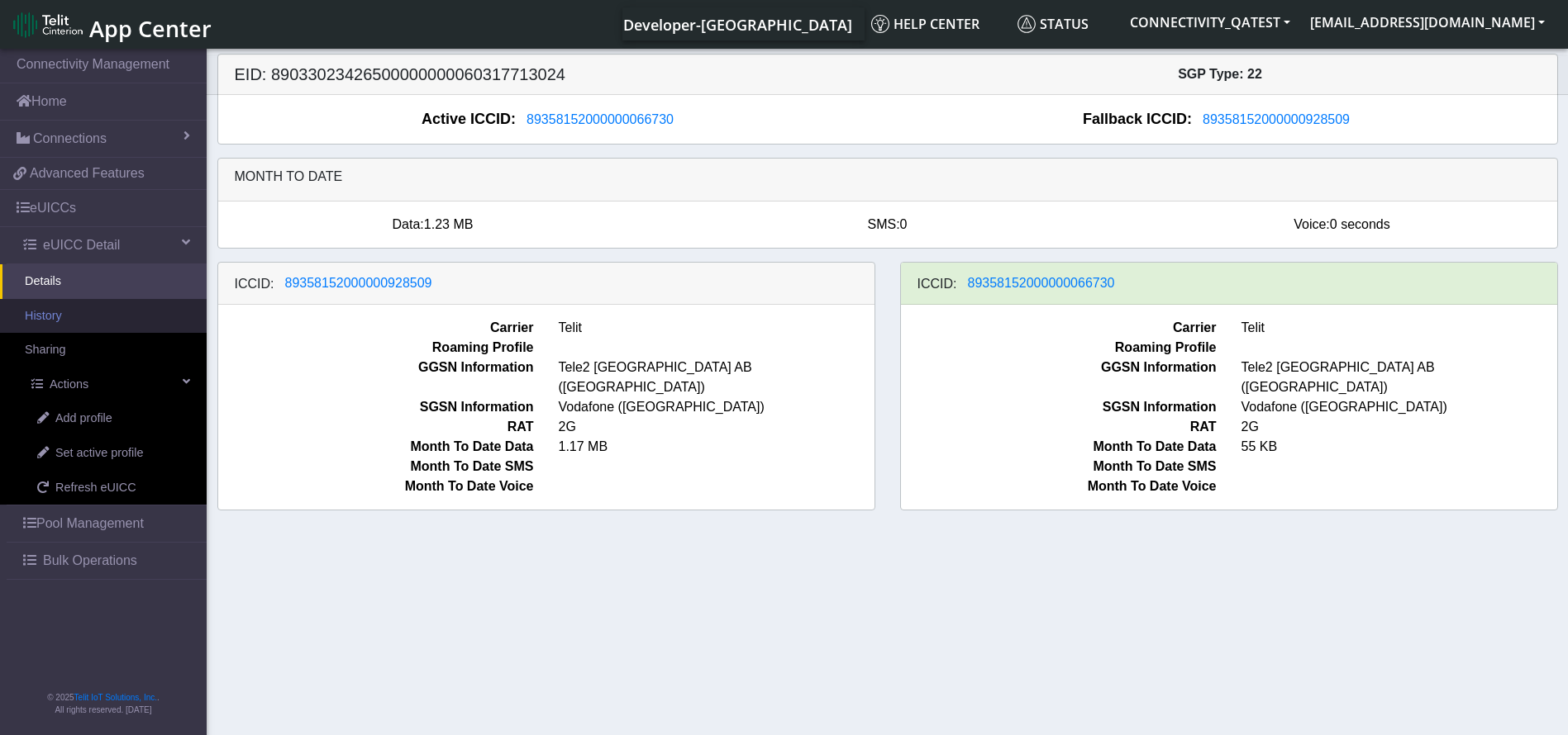
click at [73, 317] on link "History" at bounding box center [103, 316] width 207 height 35
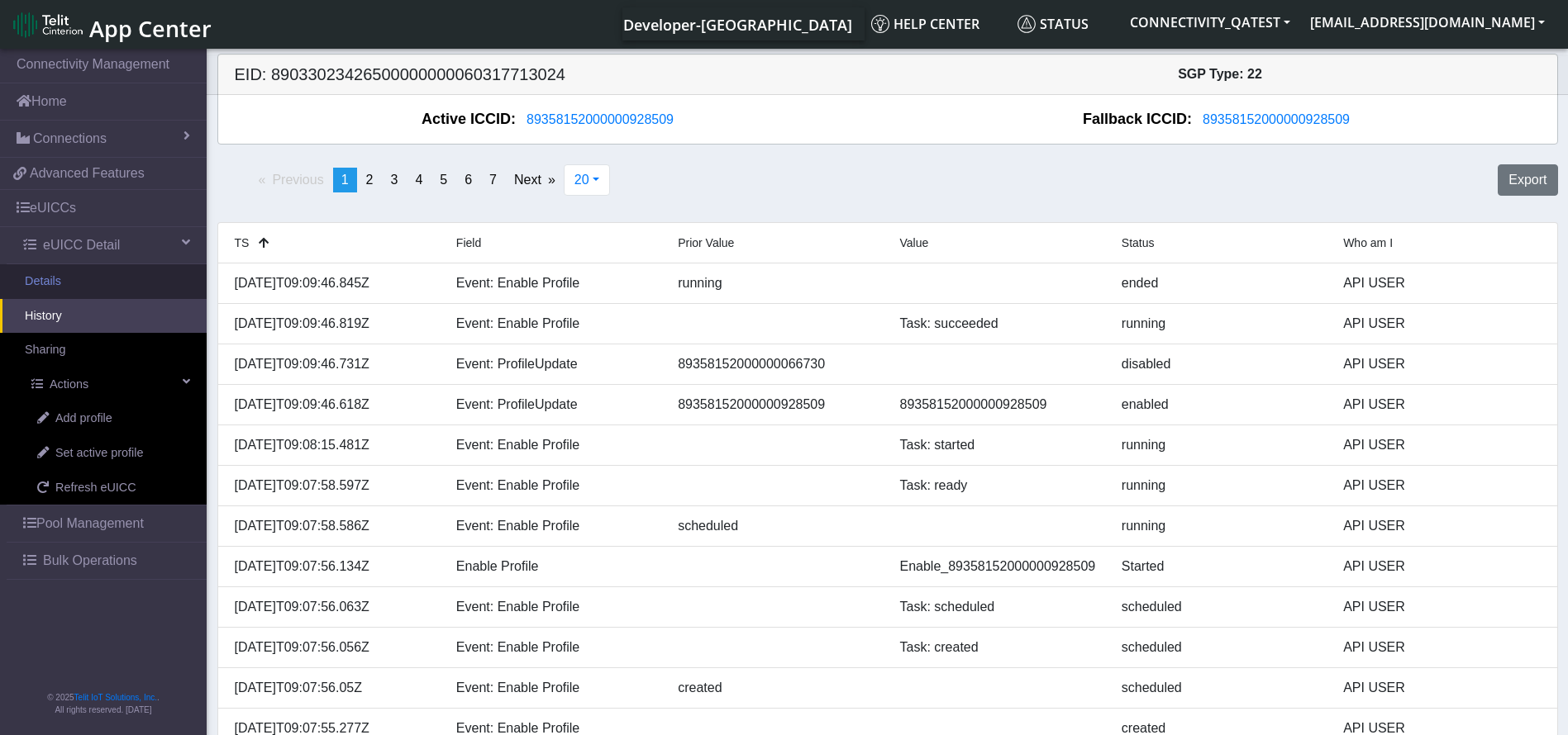
click at [86, 278] on link "Details" at bounding box center [103, 282] width 207 height 35
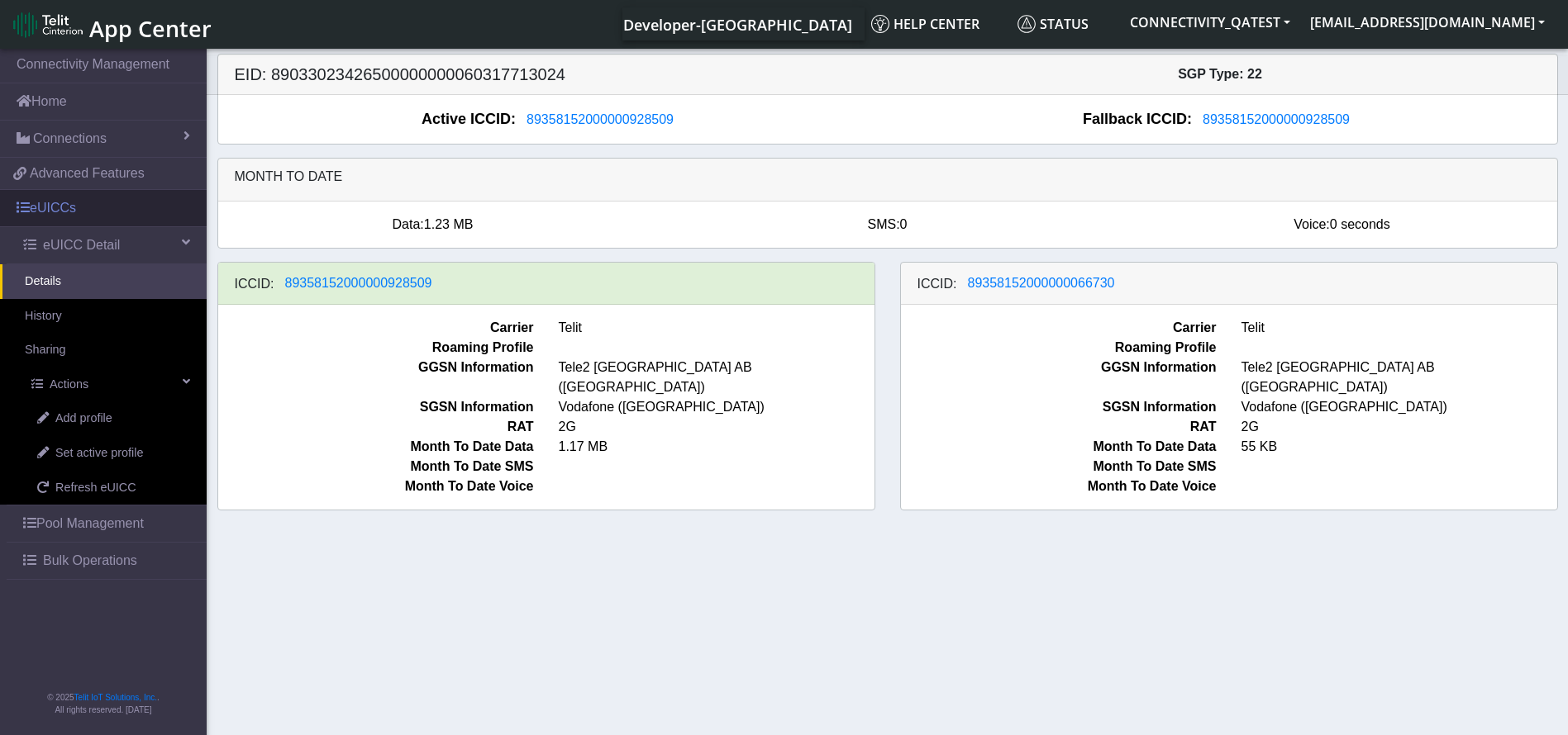
click at [114, 215] on link "eUICCs" at bounding box center [103, 208] width 207 height 36
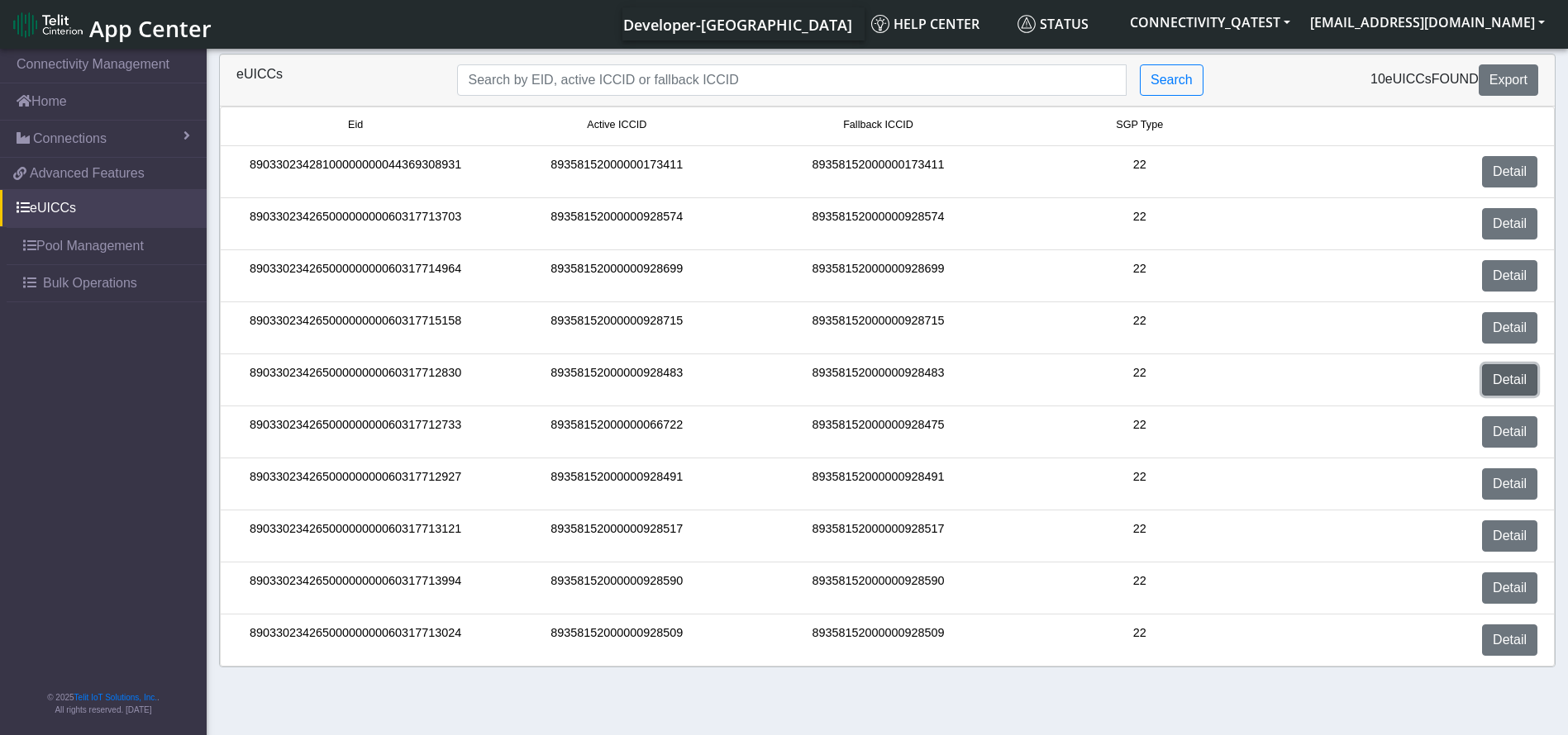
click at [1523, 377] on link "Detail" at bounding box center [1510, 380] width 55 height 31
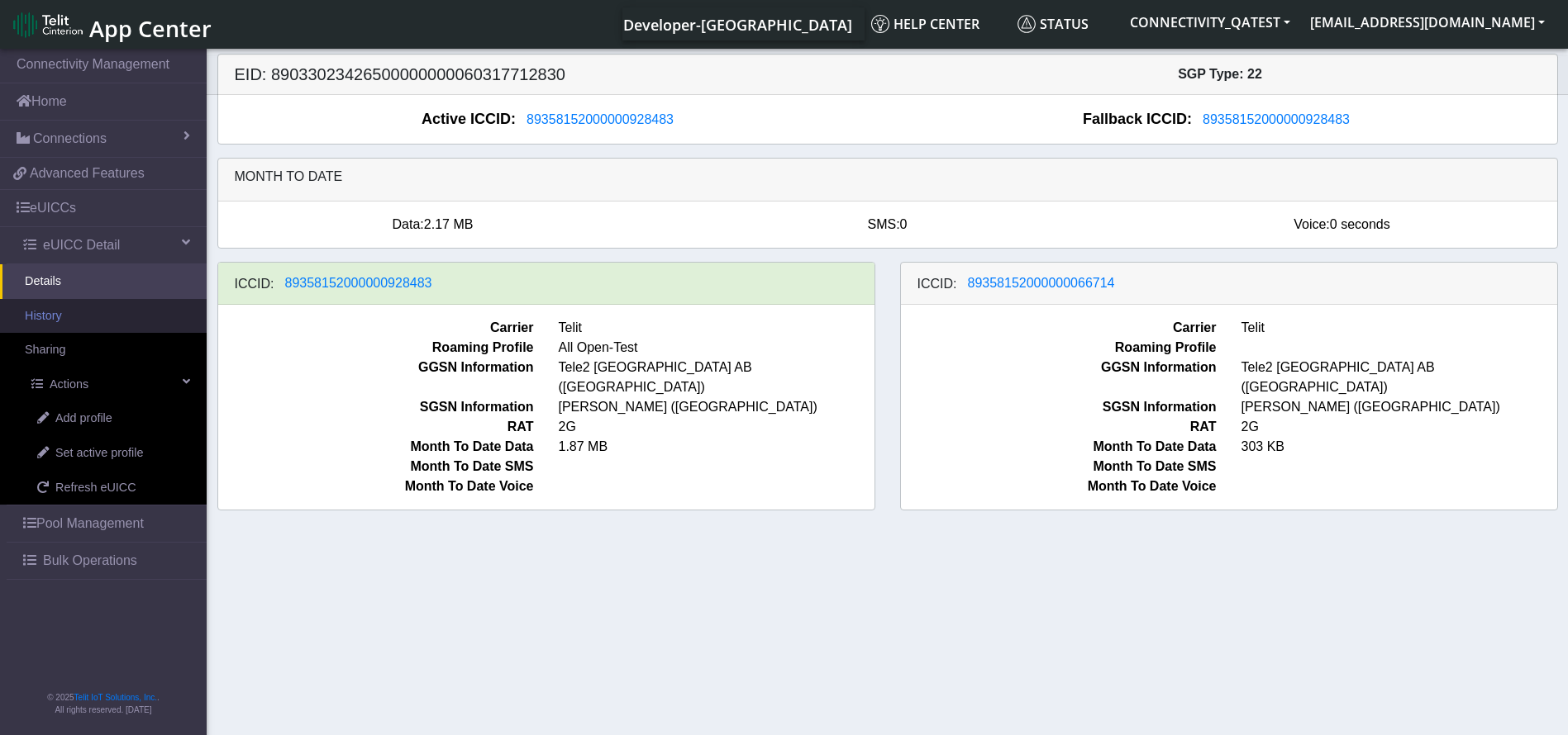
click at [87, 313] on link "History" at bounding box center [103, 316] width 207 height 35
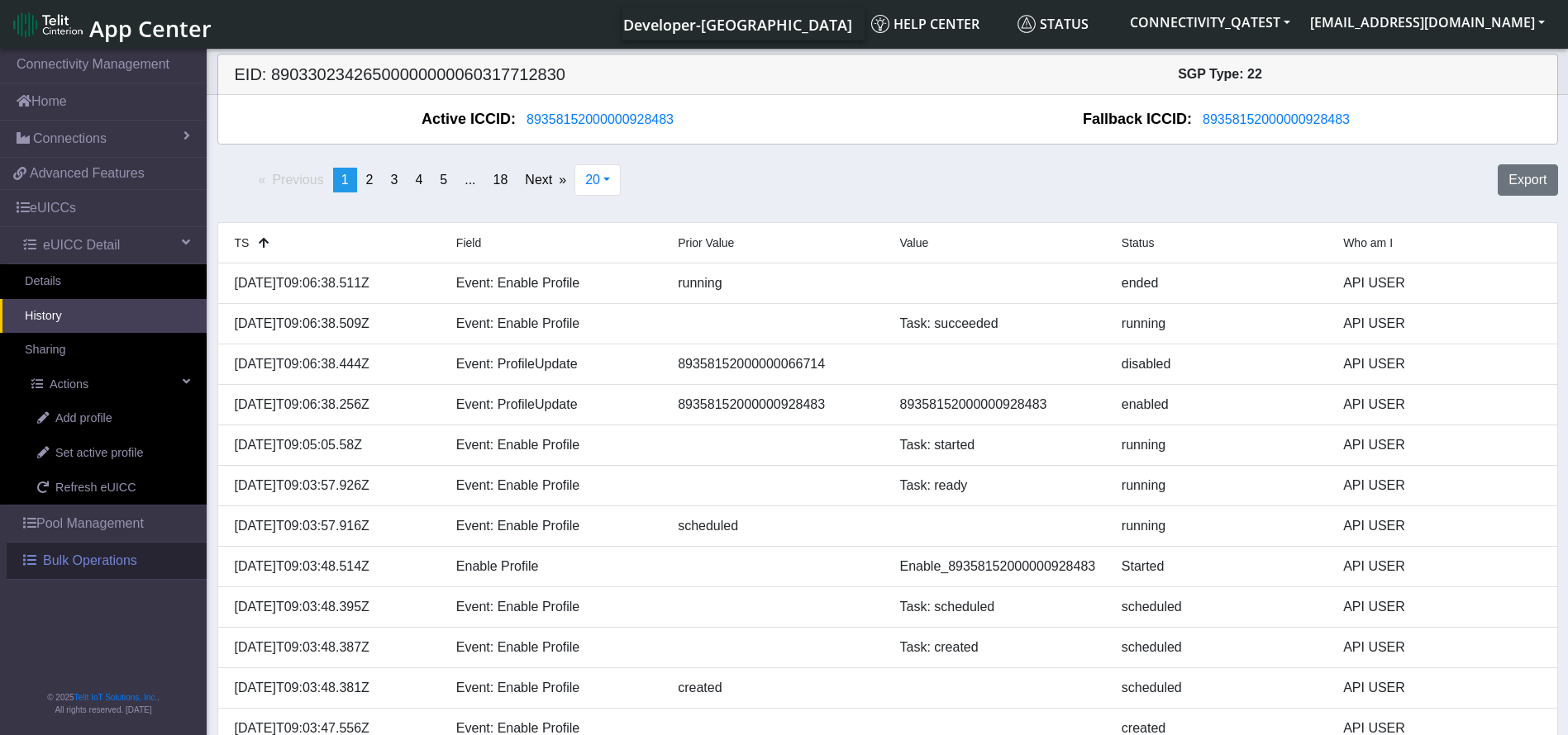
click at [114, 559] on span "Bulk Operations" at bounding box center [89, 560] width 94 height 19
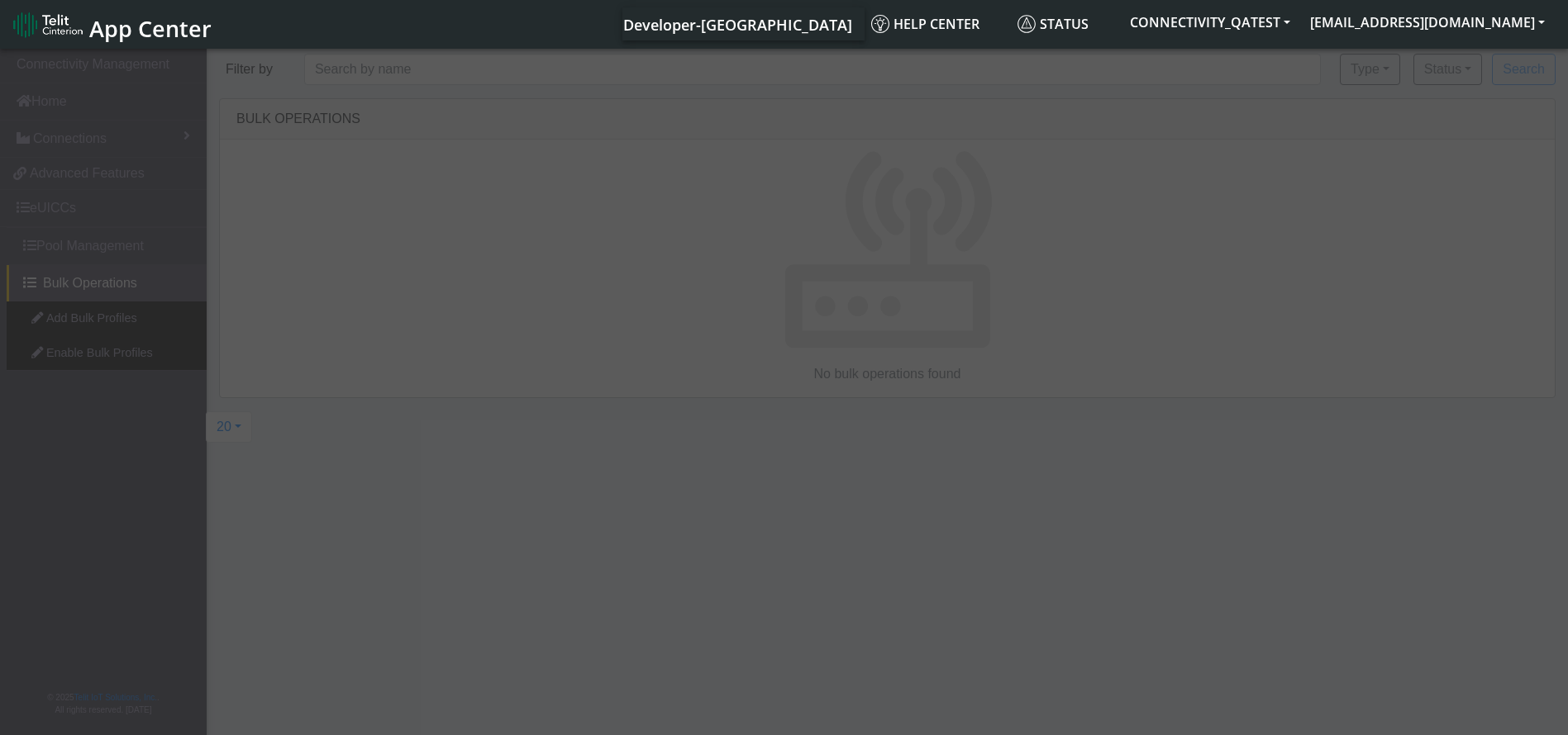
click at [98, 363] on div at bounding box center [784, 393] width 1568 height 695
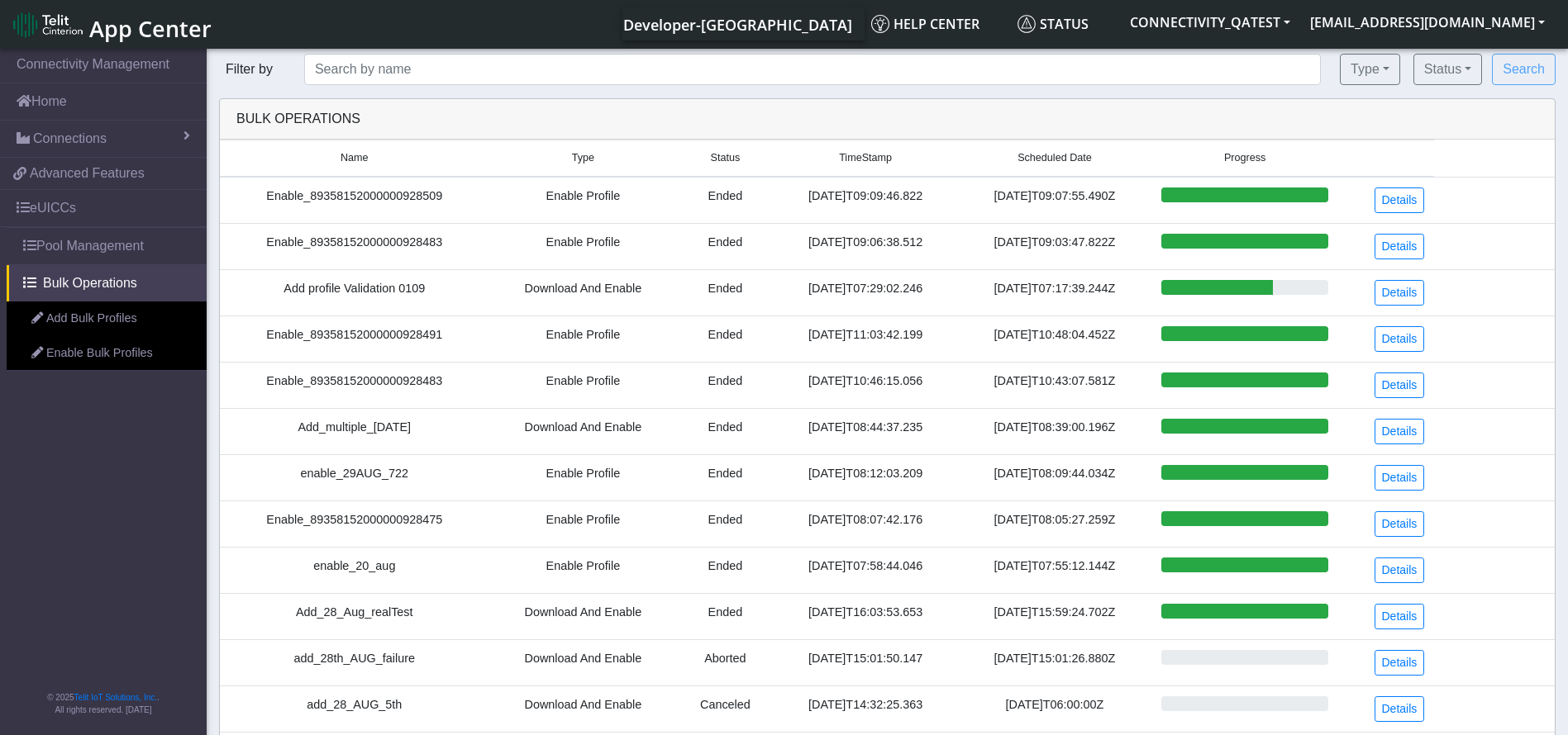
click at [98, 363] on link "Enable Bulk Profiles" at bounding box center [107, 354] width 200 height 35
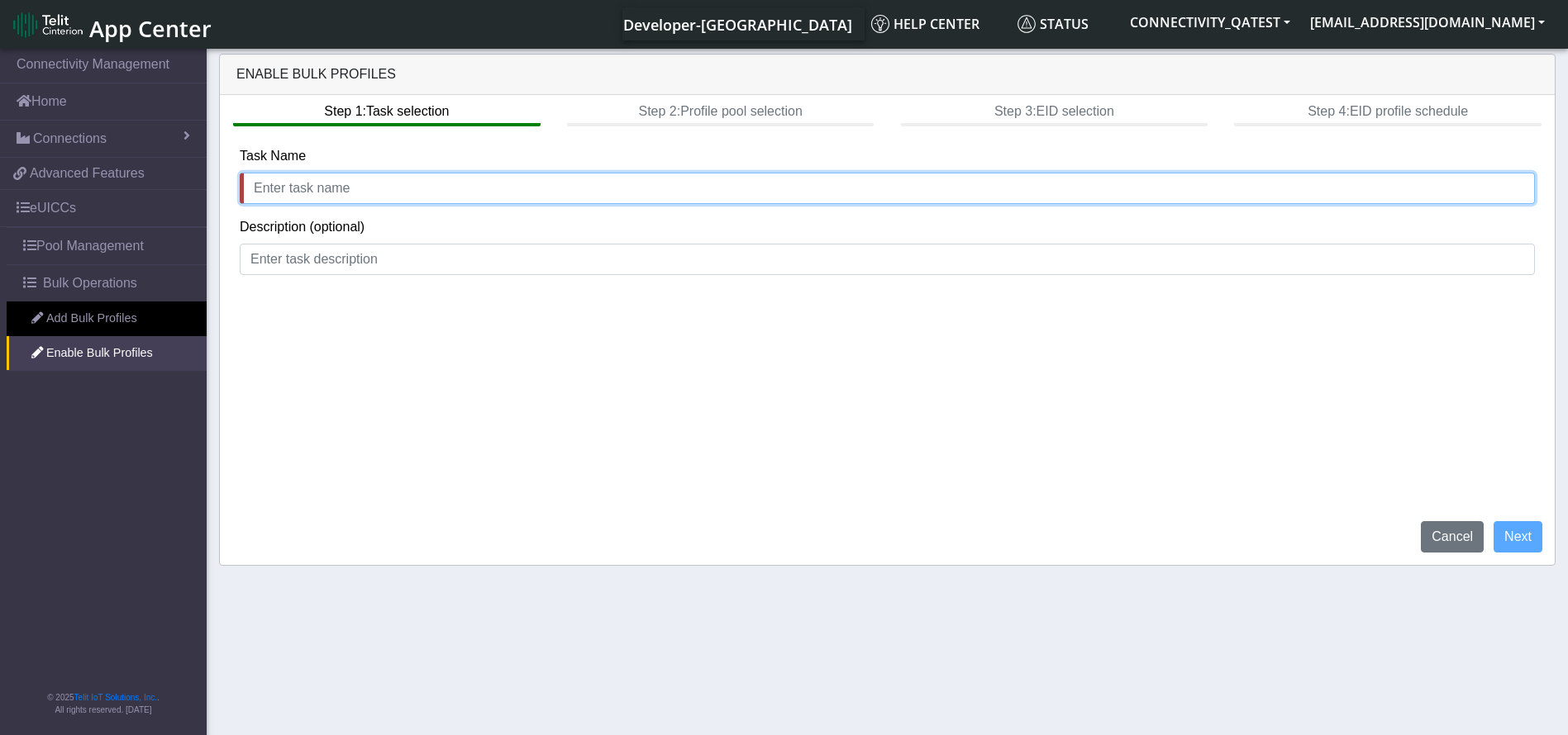
click at [314, 181] on input "text" at bounding box center [887, 188] width 1295 height 31
type input "EnableBulk 0109"
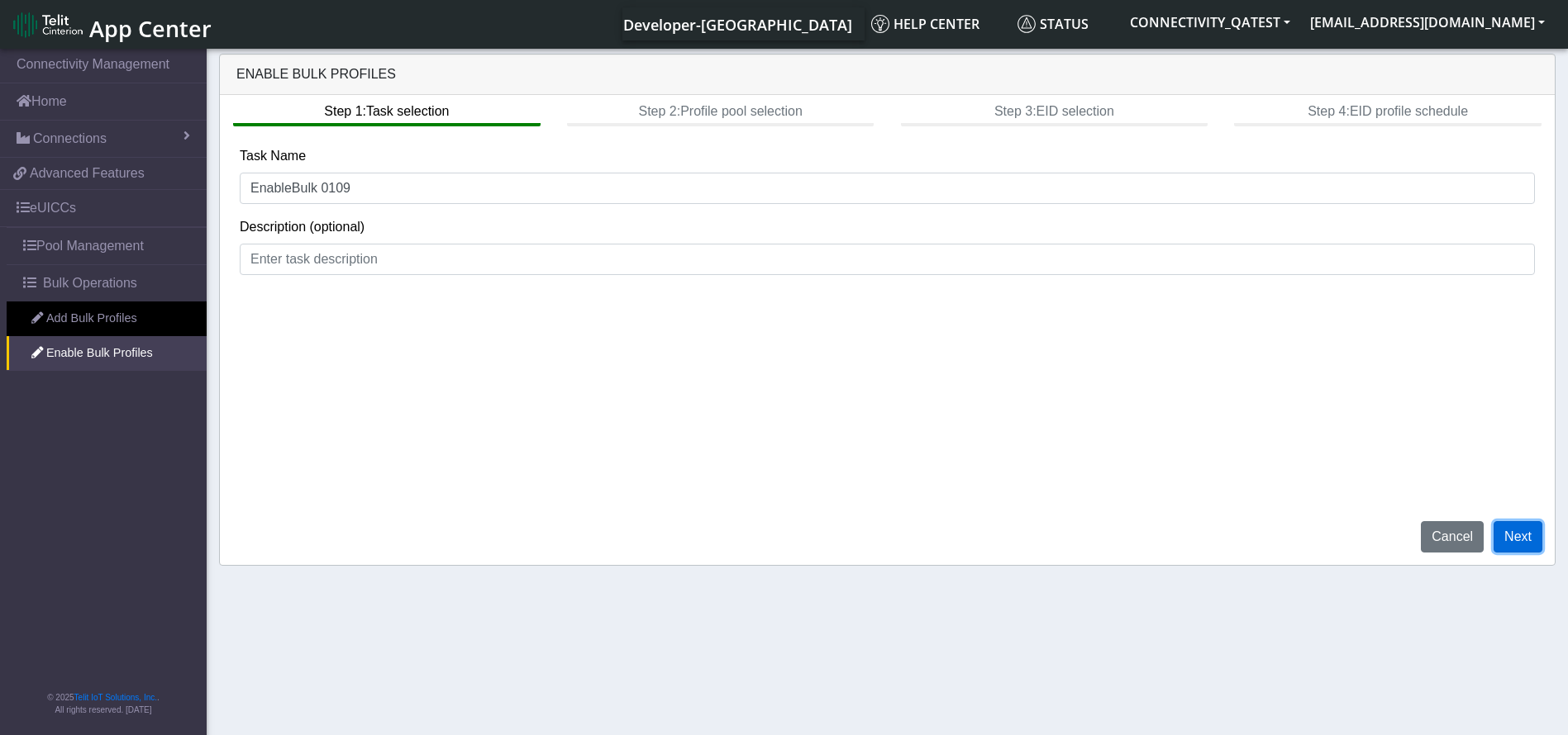
click at [1517, 532] on button "Next" at bounding box center [1519, 537] width 49 height 31
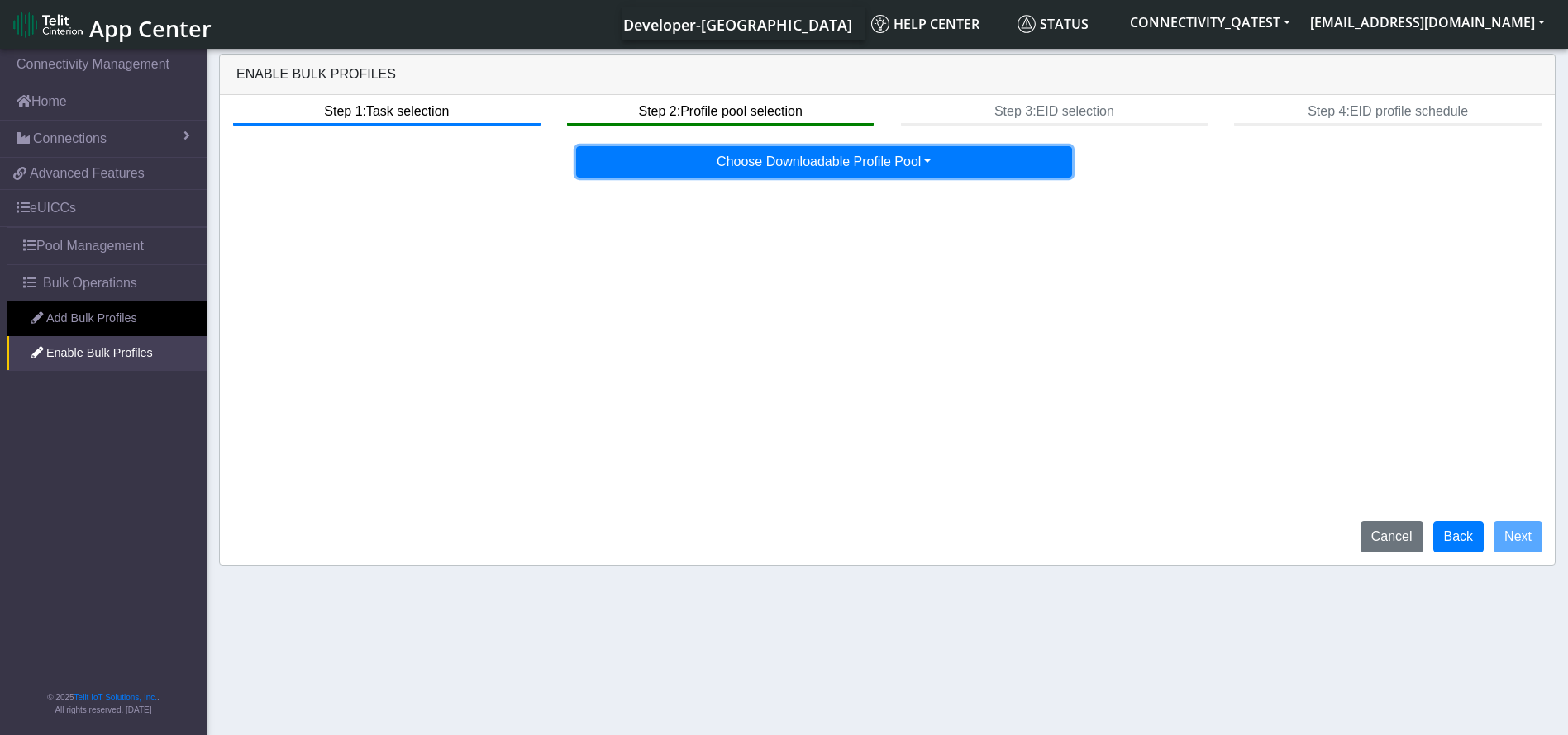
click at [940, 158] on button "Choose Downloadable Profile Pool" at bounding box center [824, 162] width 496 height 31
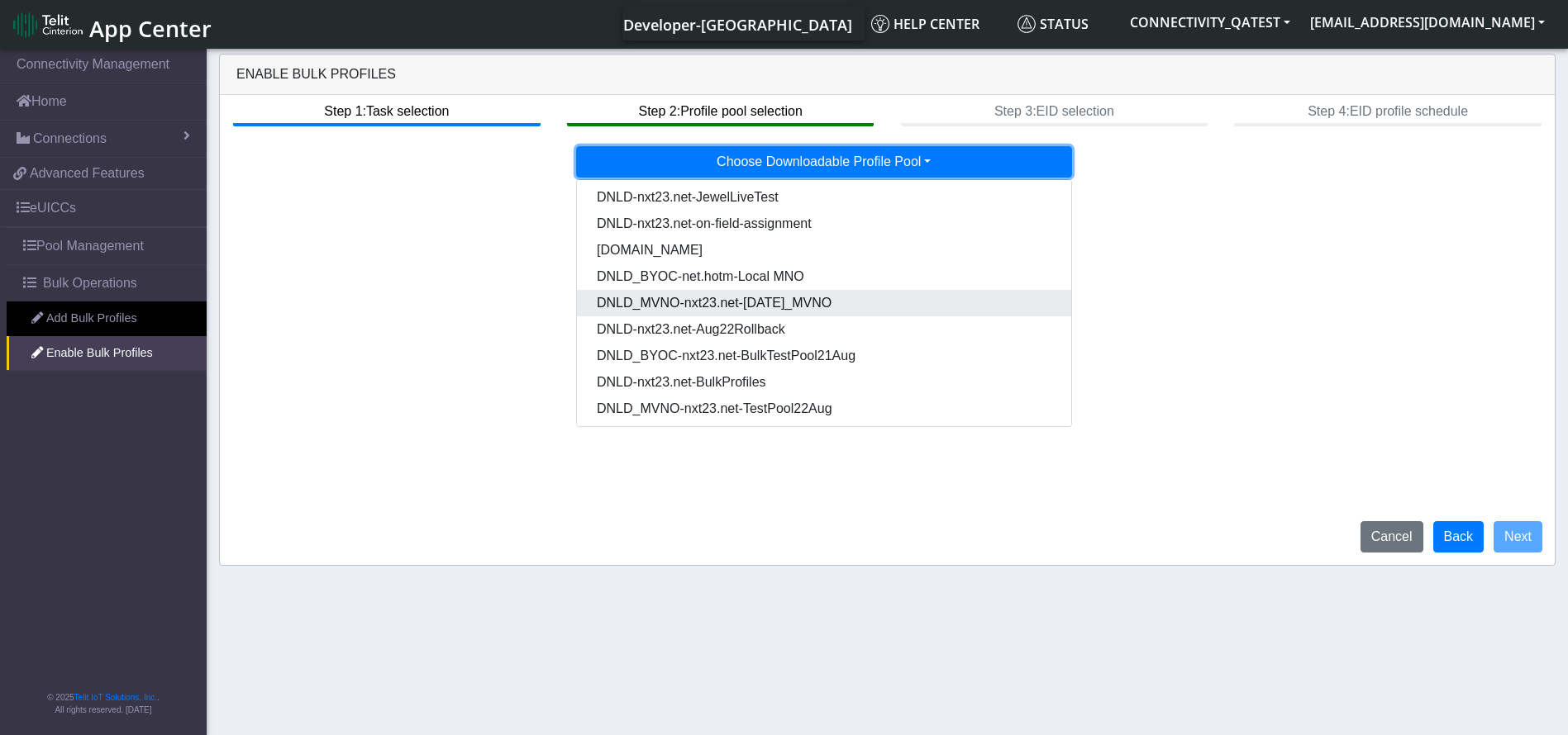
scroll to position [84, 0]
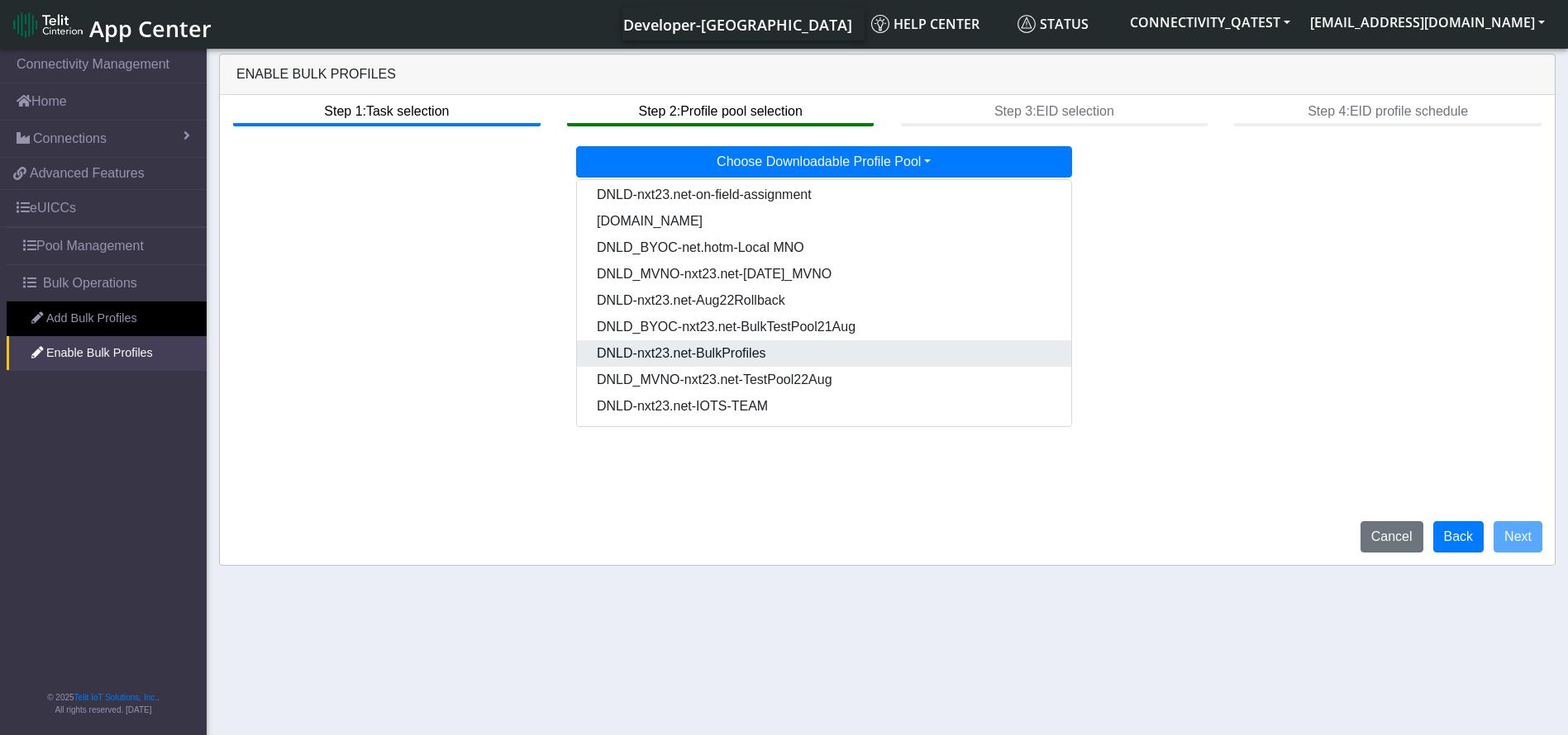
click at [901, 351] on Pooldd87b2e2-121e-4d00-ae8a-d075df8e0e86-dropdown "DNLD-nxt23.net-BulkProfiles" at bounding box center [825, 353] width 495 height 26
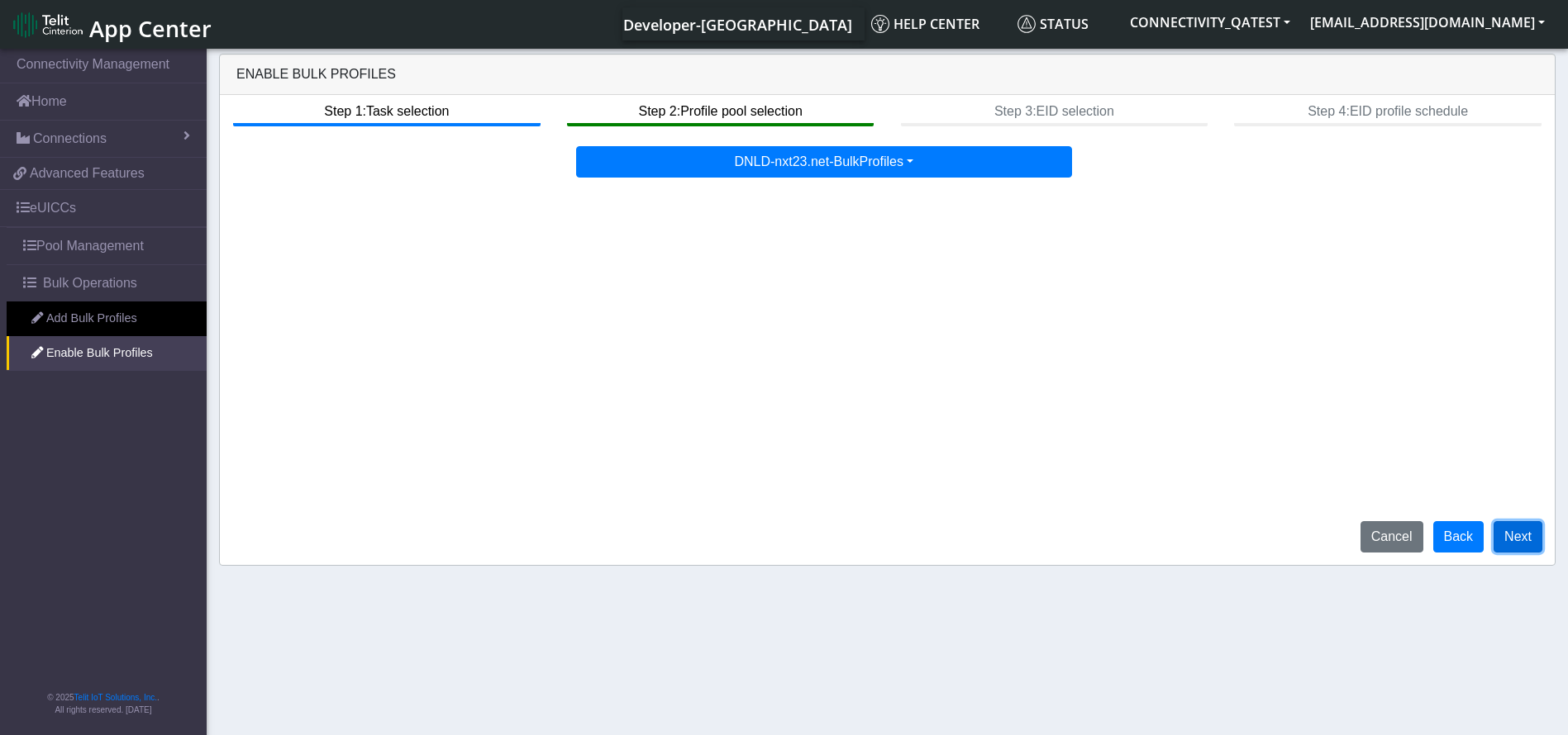
click at [1505, 541] on button "Next" at bounding box center [1519, 537] width 49 height 31
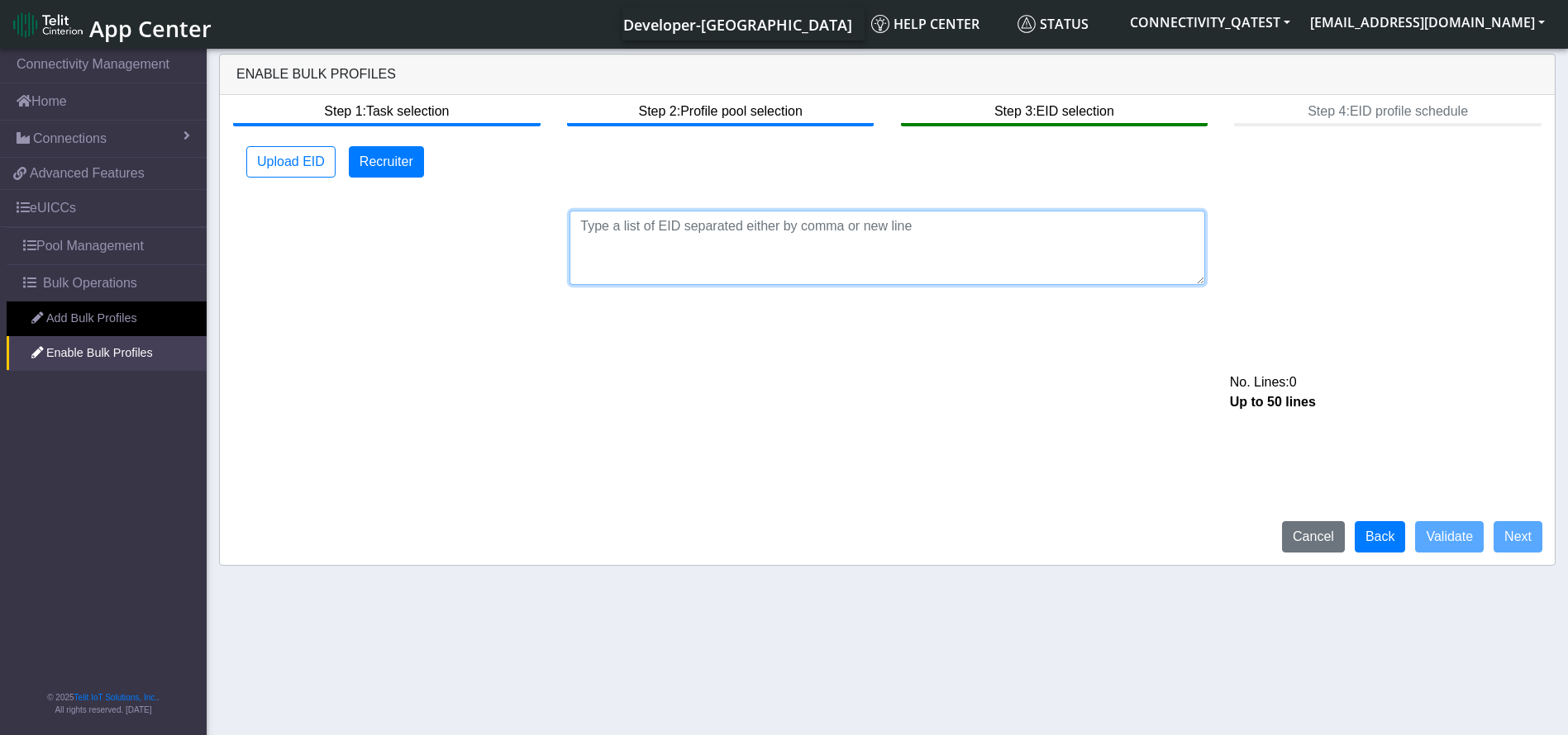
click at [850, 240] on textarea at bounding box center [887, 247] width 636 height 75
paste textarea "89033023426500000000060317712830"
paste textarea "89033023426500000000060317713024"
type textarea "89033023426500000000060317712830 89033023426500000000060317713024"
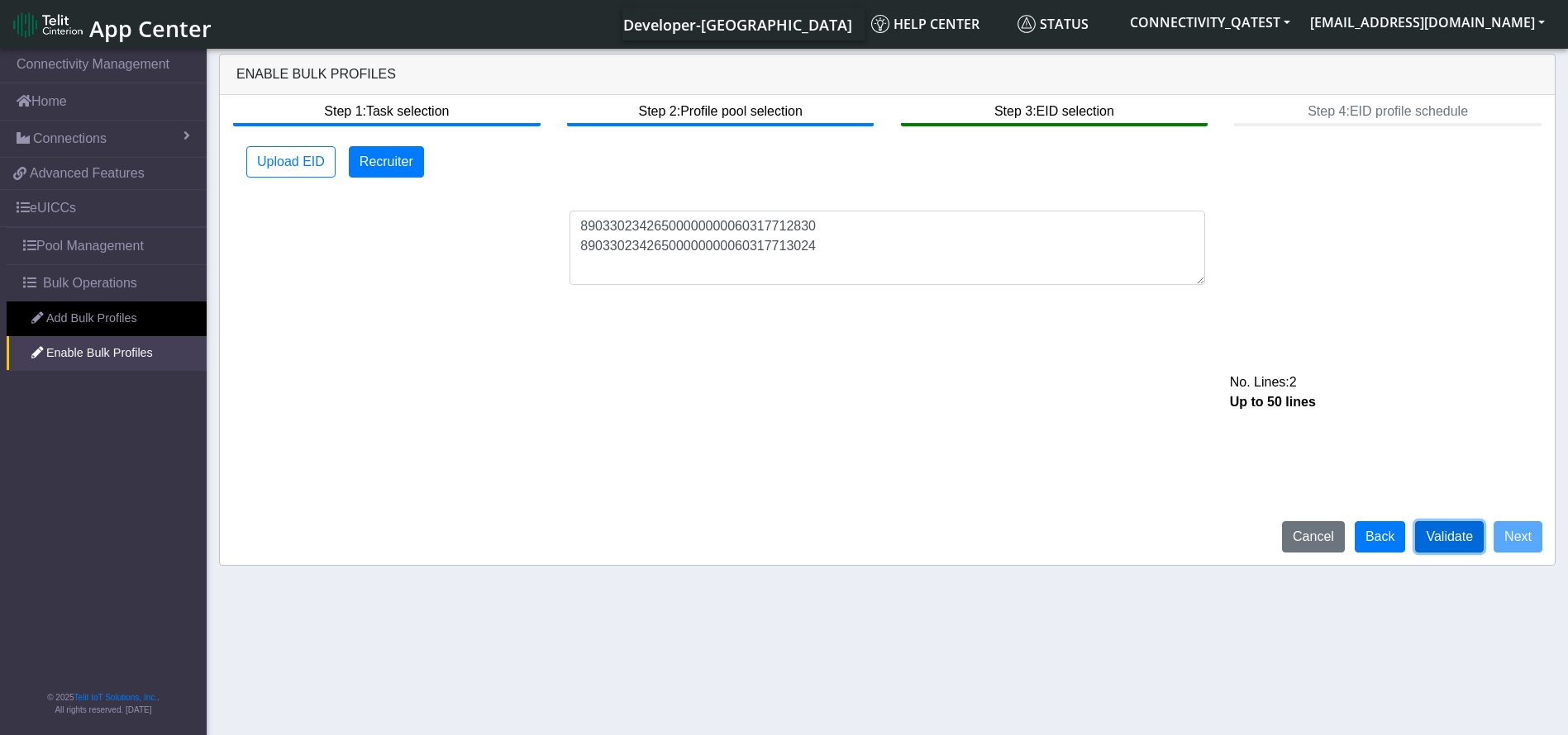
click at [1448, 529] on button "Validate" at bounding box center [1450, 537] width 69 height 31
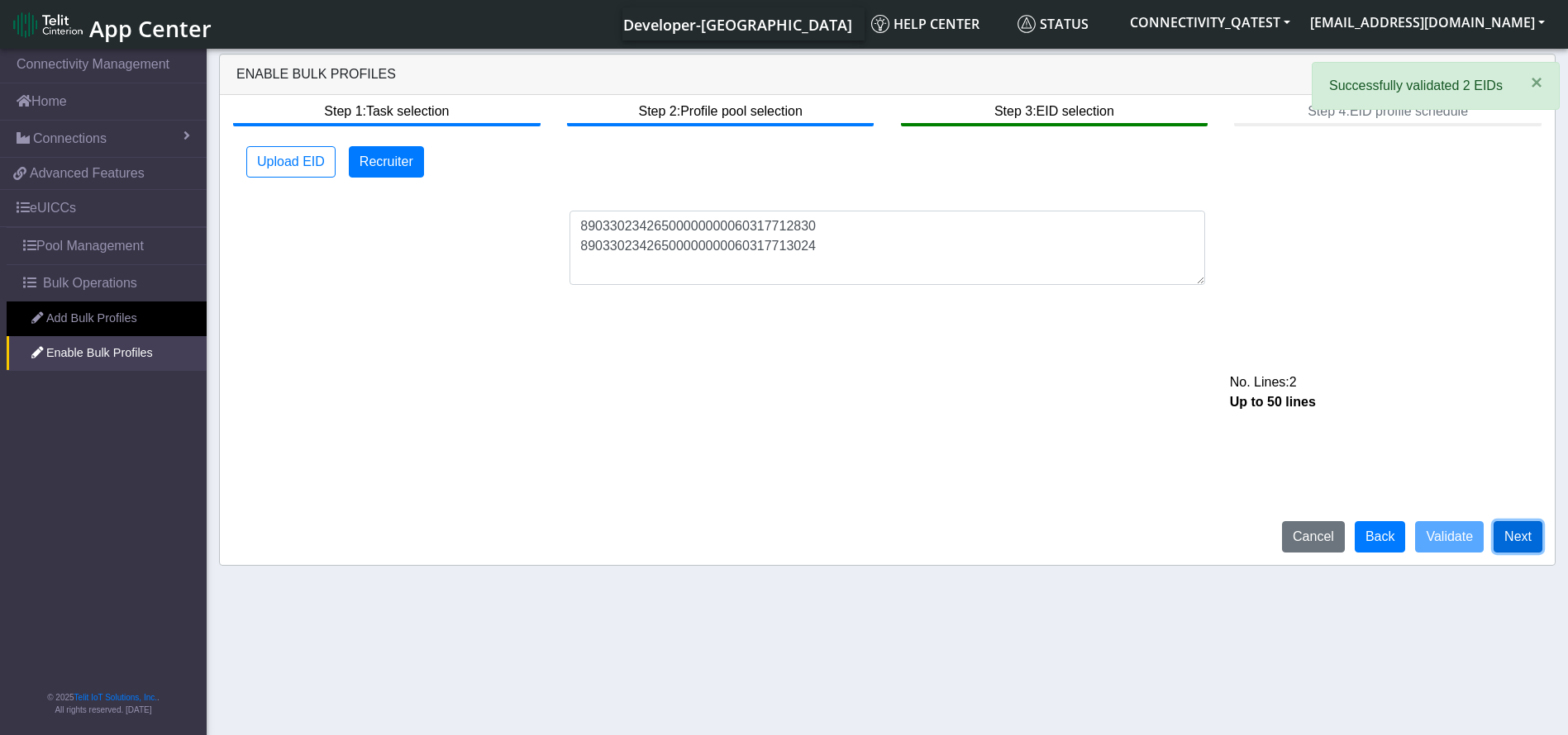
click at [1539, 541] on button "Next" at bounding box center [1519, 537] width 49 height 31
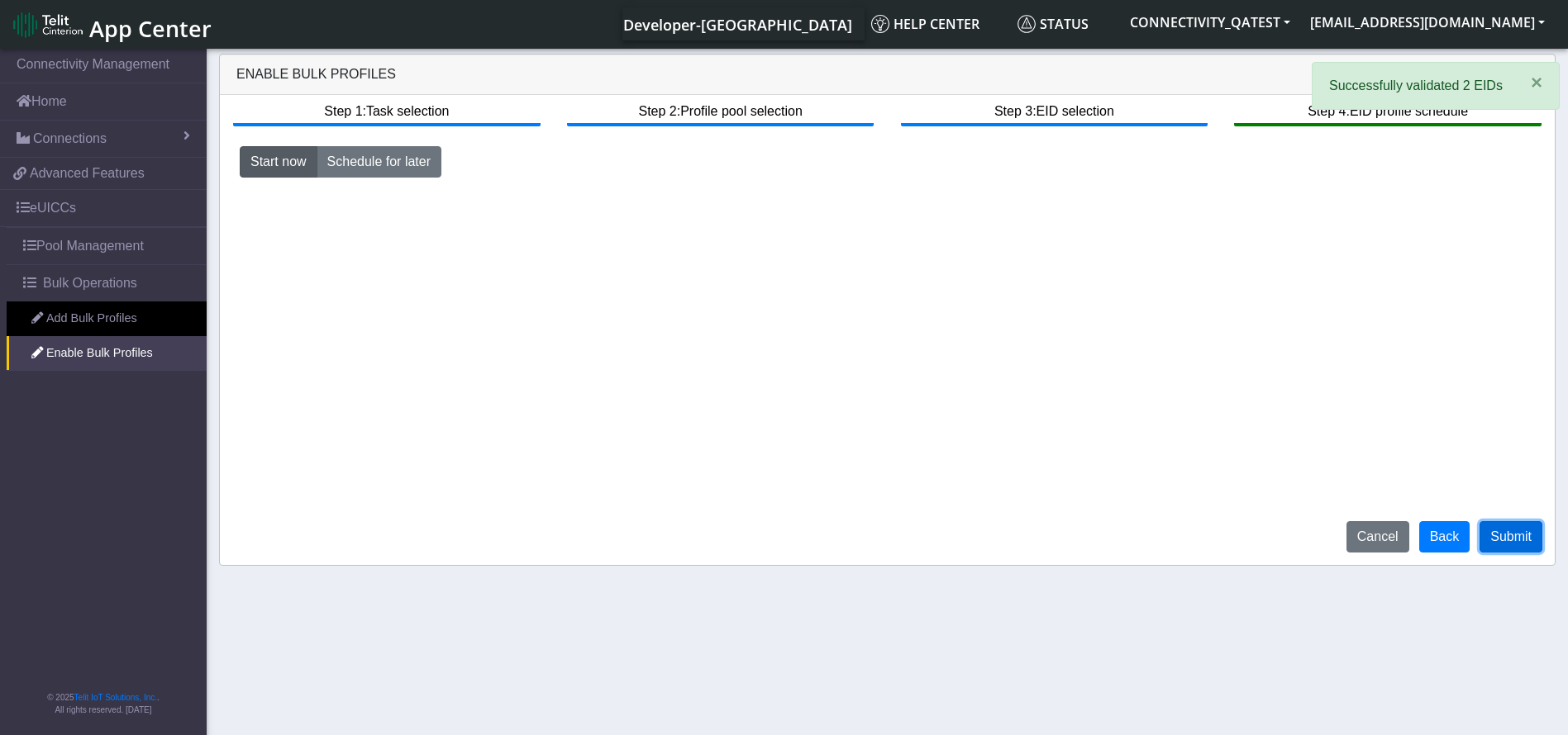
click at [1528, 539] on button "Submit" at bounding box center [1511, 537] width 63 height 31
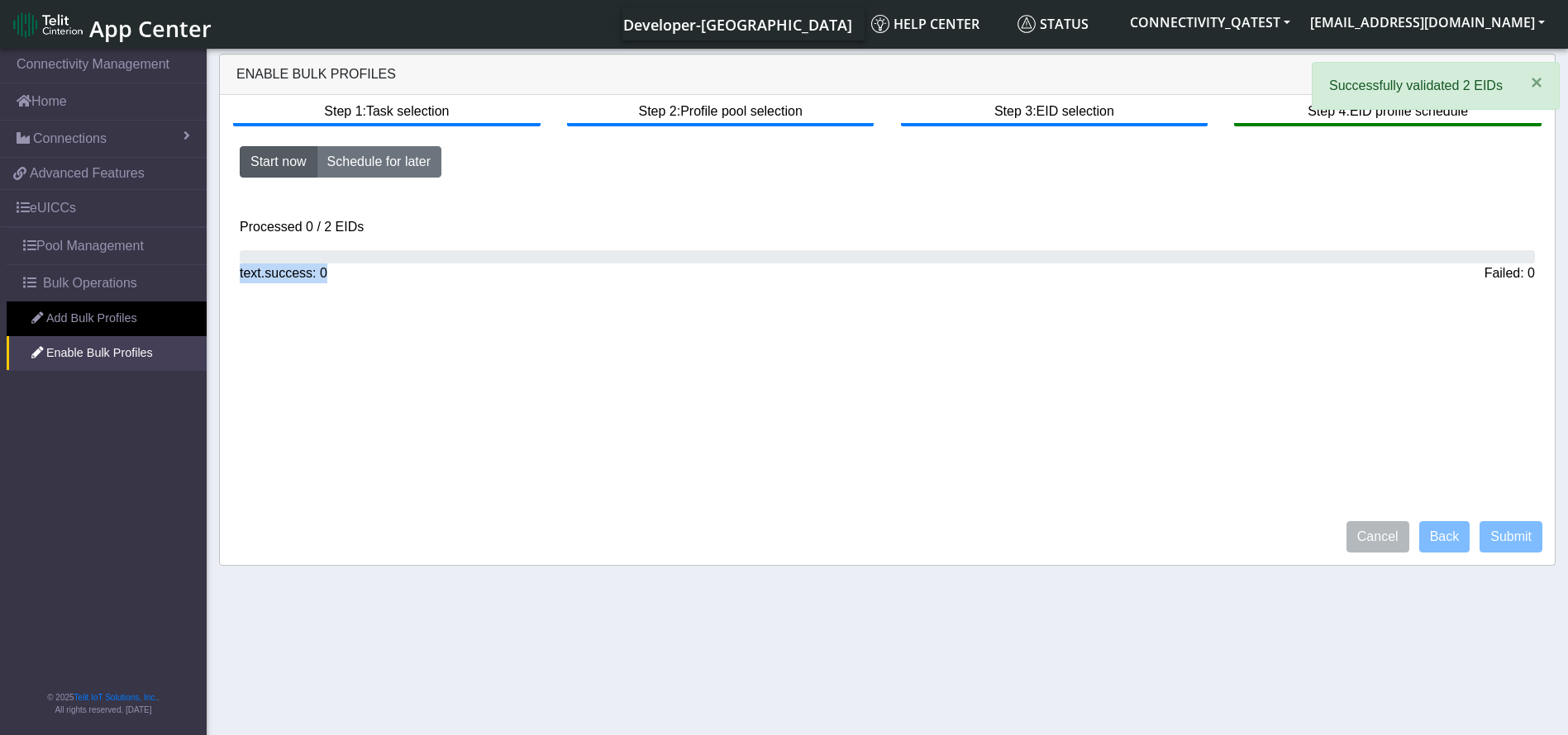
drag, startPoint x: 385, startPoint y: 261, endPoint x: 361, endPoint y: 287, distance: 35.4
click at [361, 287] on div "Processed 0 / 2 EIDs text.success: 0 Failed: 0" at bounding box center [887, 257] width 1321 height 80
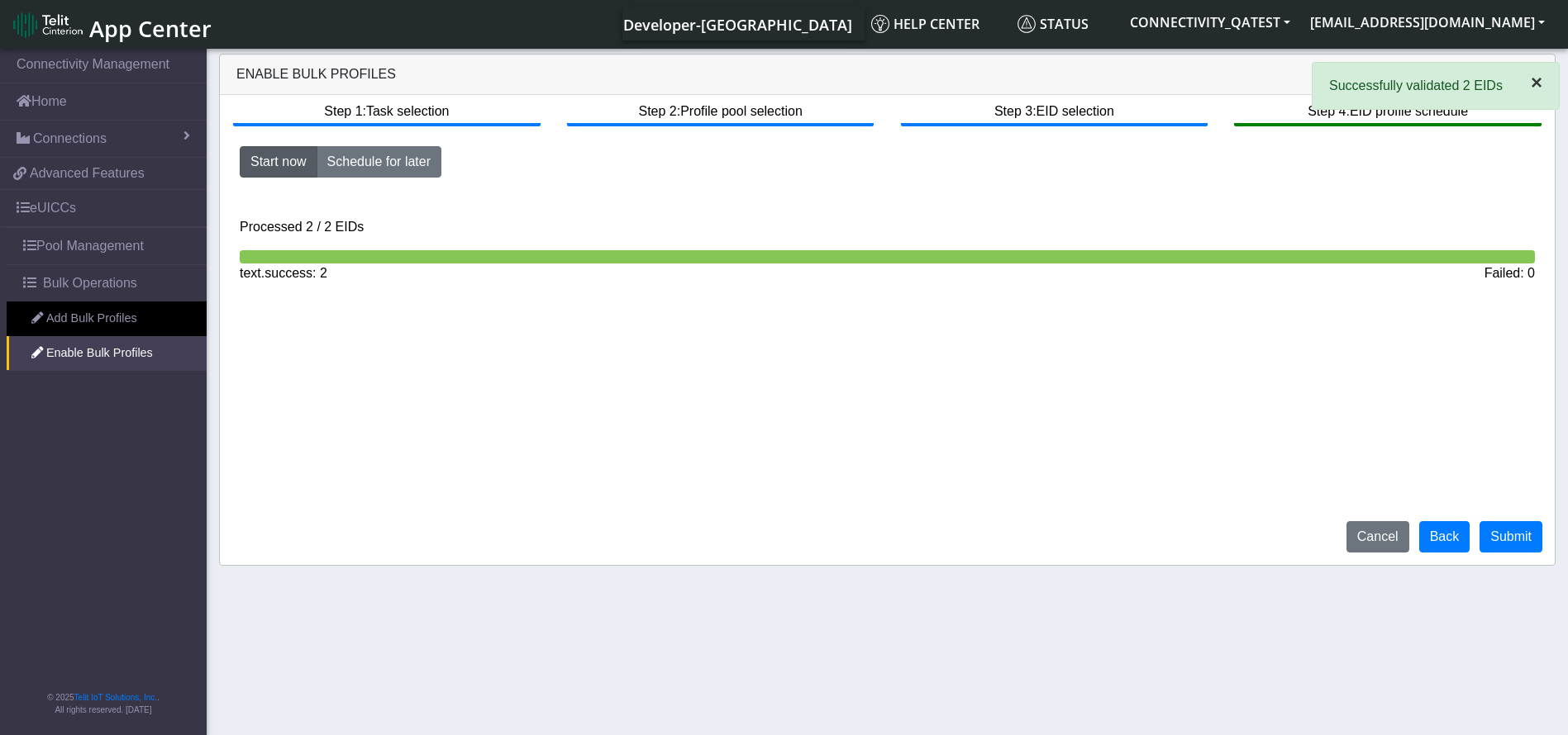
click at [1542, 81] on span "×" at bounding box center [1537, 81] width 12 height 22
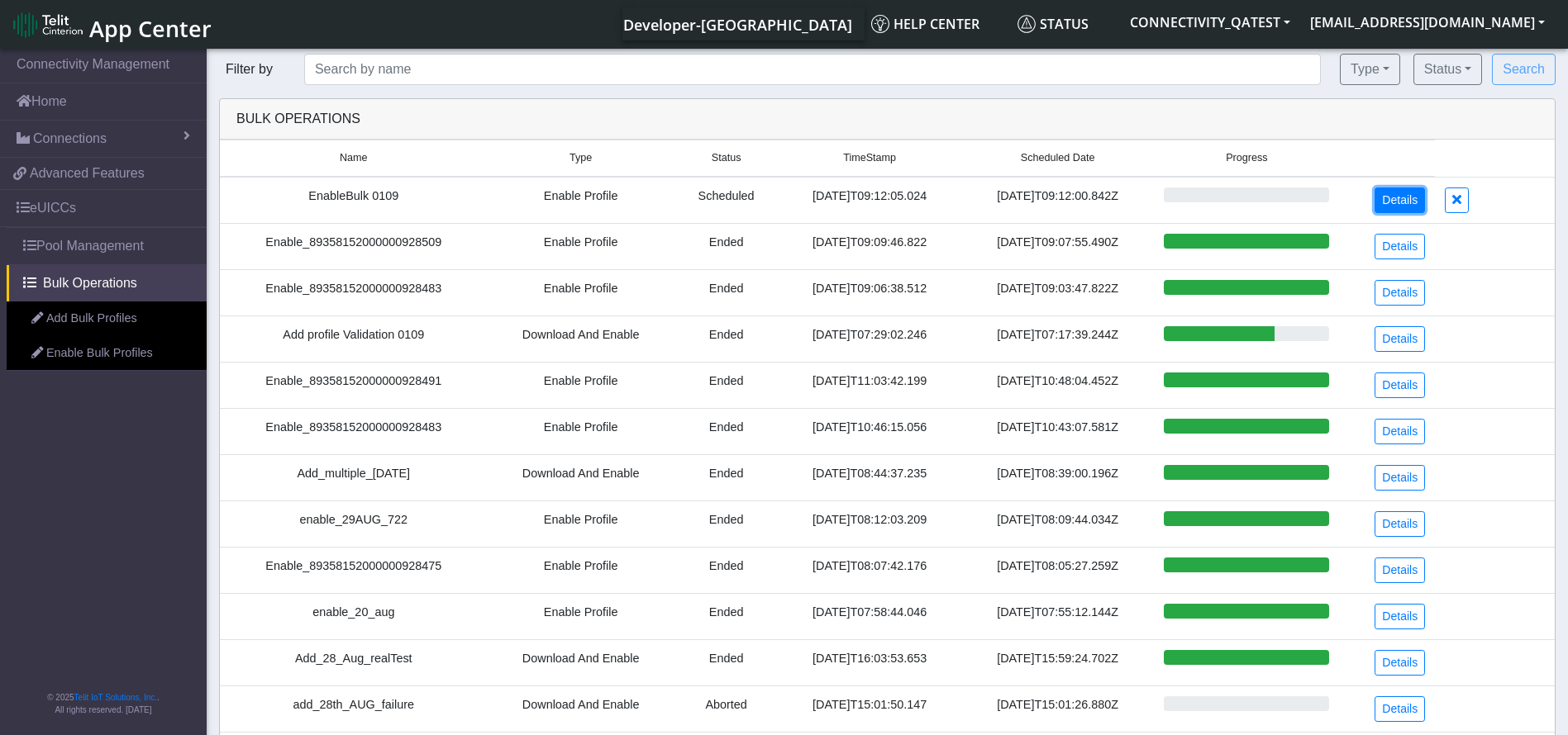
click at [1410, 201] on link "Details" at bounding box center [1400, 200] width 50 height 25
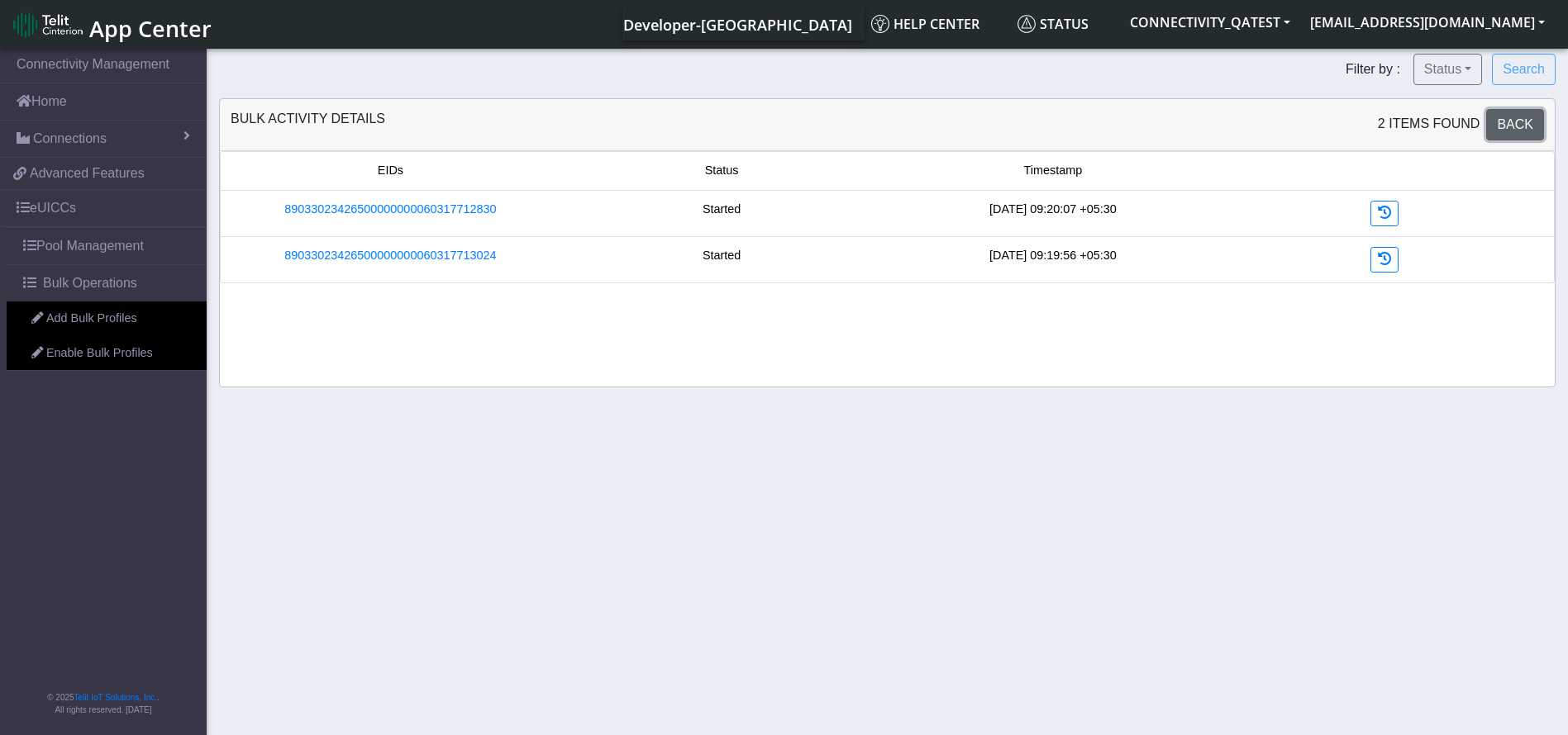
click at [1536, 118] on link "Back" at bounding box center [1516, 124] width 58 height 31
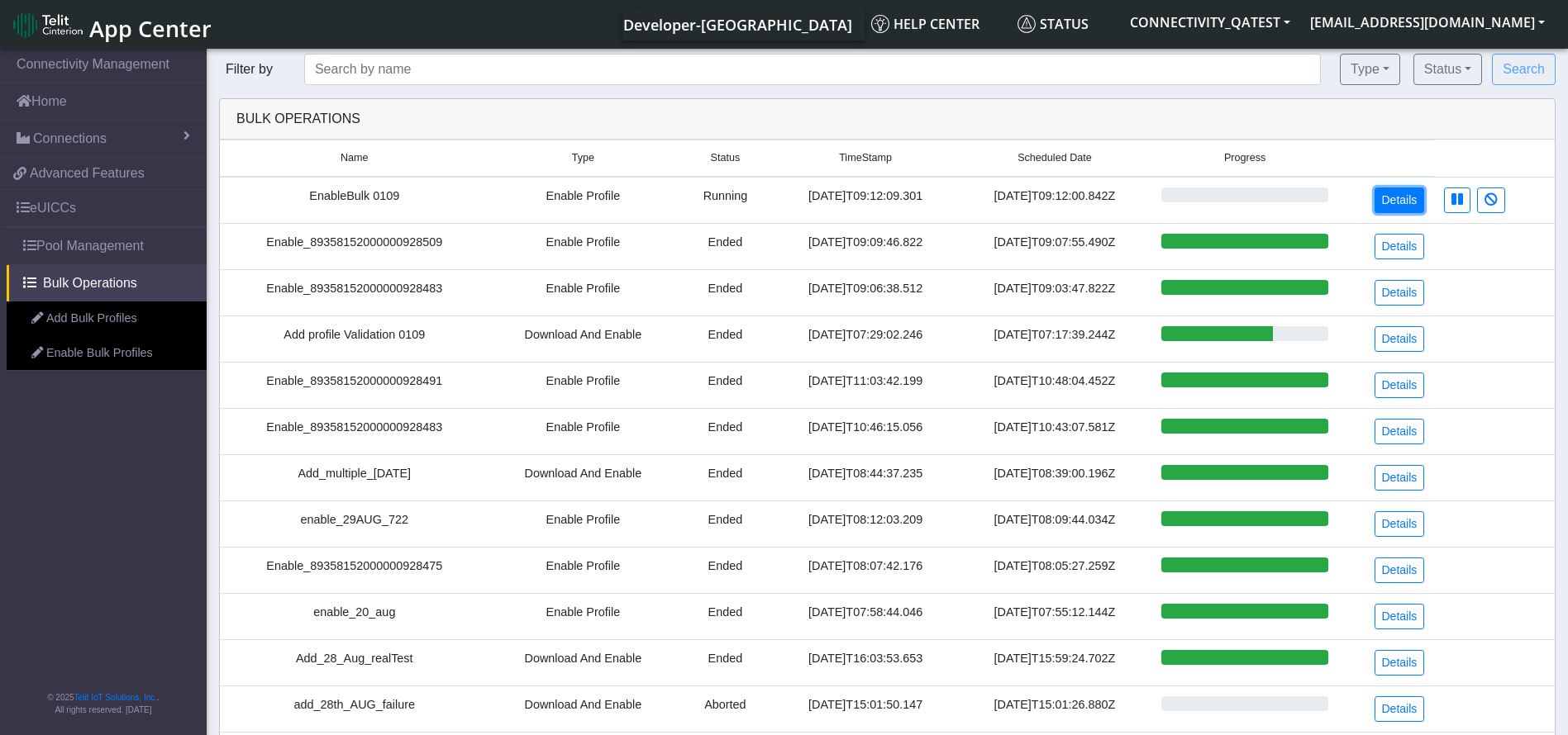
click at [1402, 188] on link "Details" at bounding box center [1400, 200] width 50 height 25
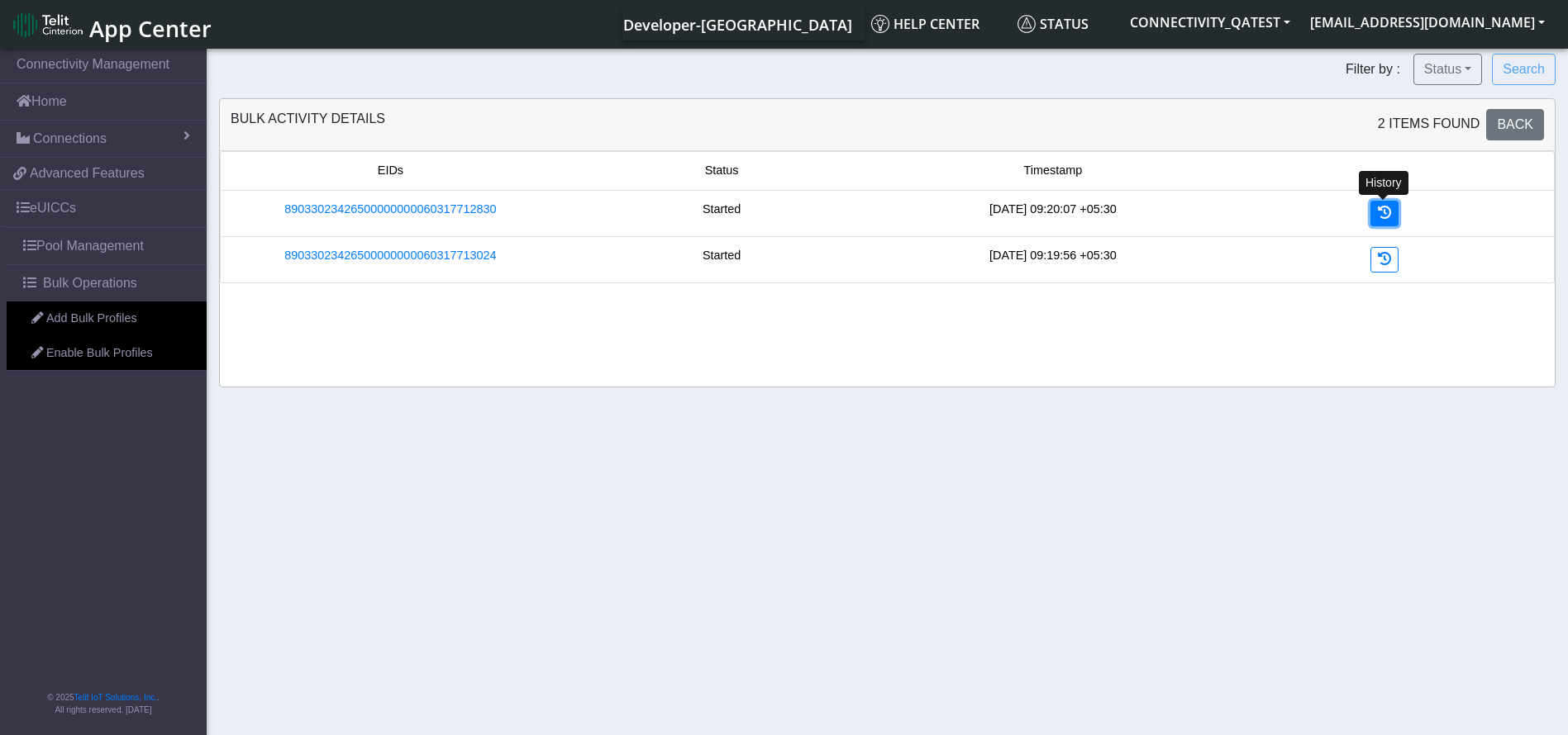
click at [1381, 204] on link at bounding box center [1385, 213] width 28 height 25
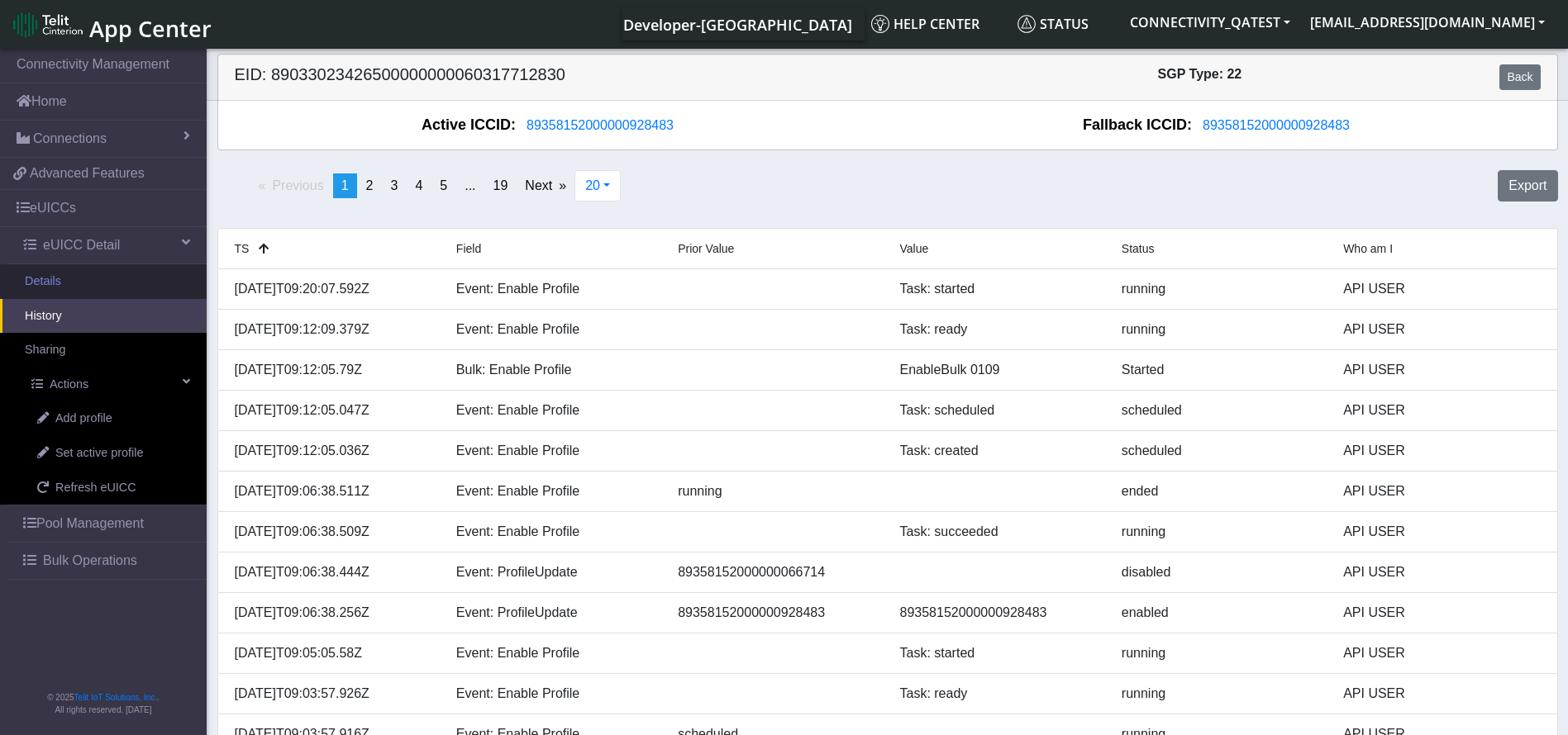
click at [90, 279] on link "Details" at bounding box center [103, 282] width 207 height 35
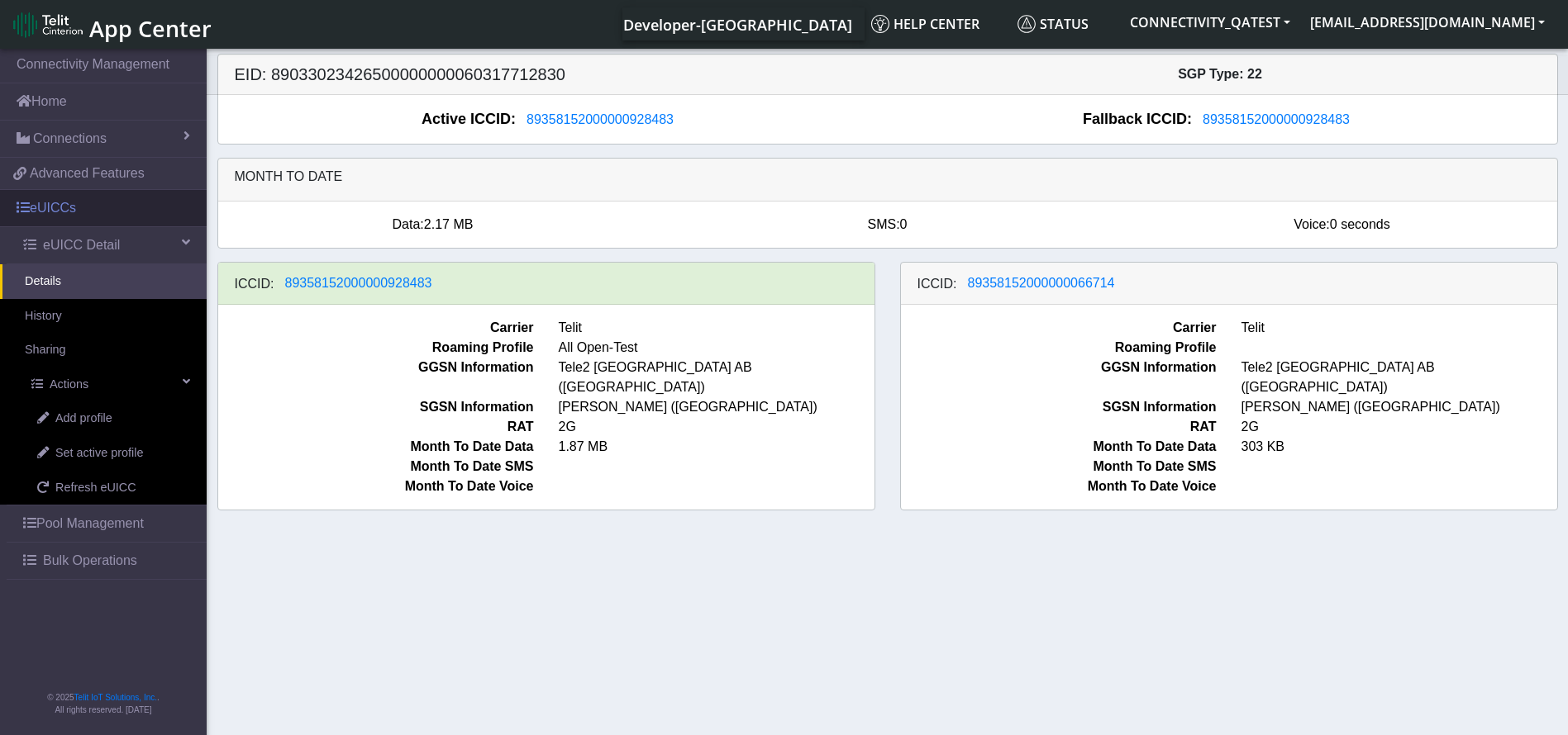
click at [112, 204] on link "eUICCs" at bounding box center [103, 208] width 207 height 36
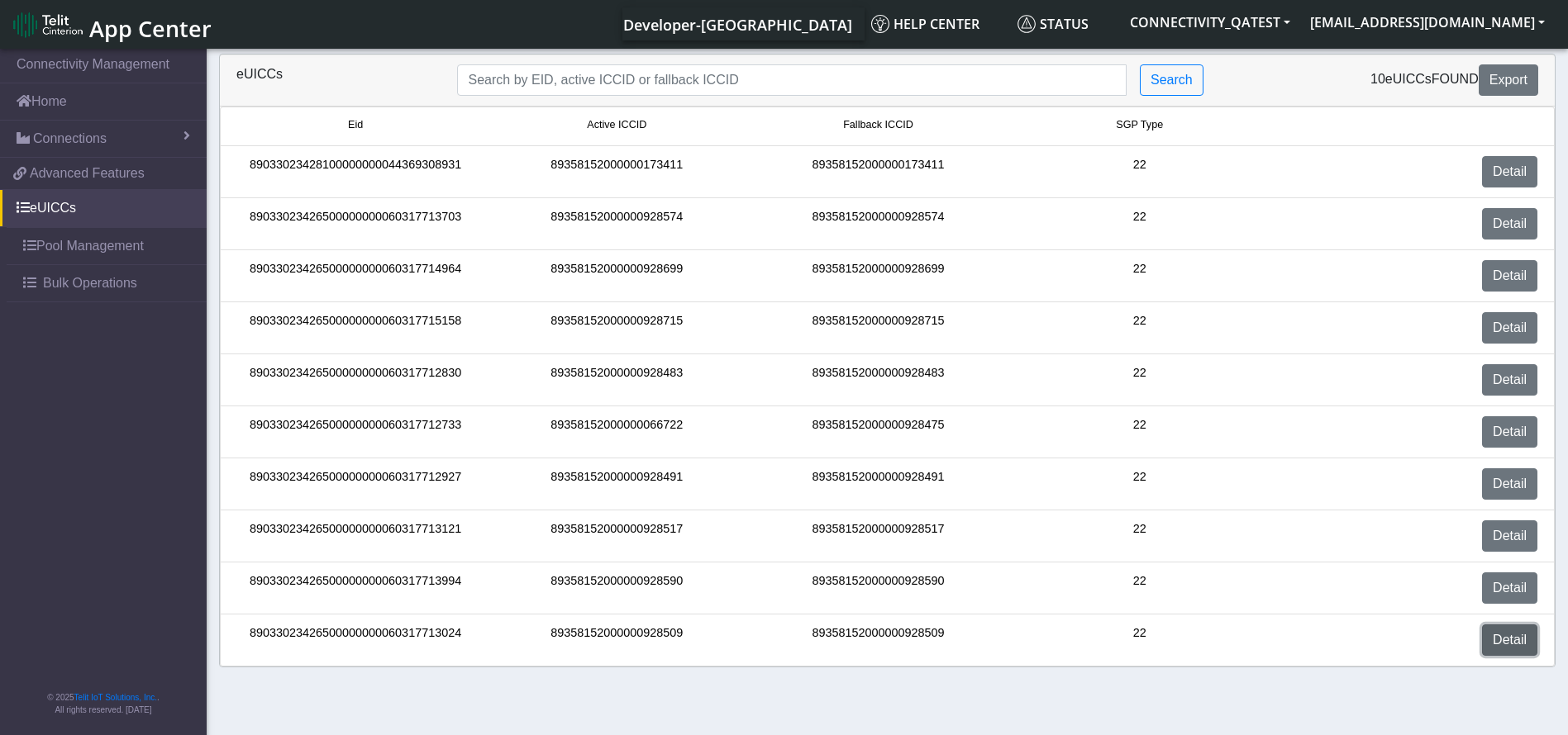
click at [1524, 645] on link "Detail" at bounding box center [1510, 640] width 55 height 31
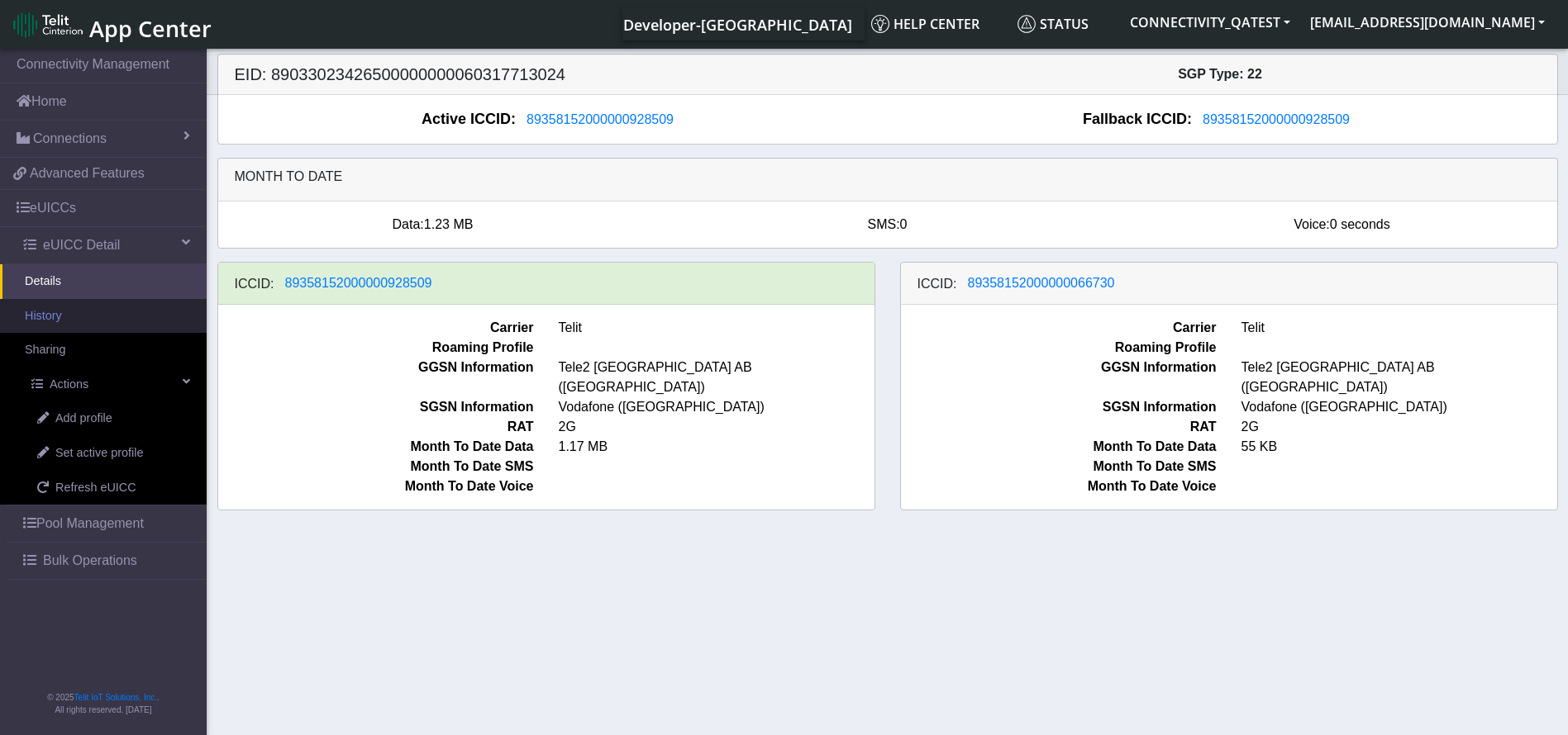
click at [77, 315] on link "History" at bounding box center [103, 316] width 207 height 35
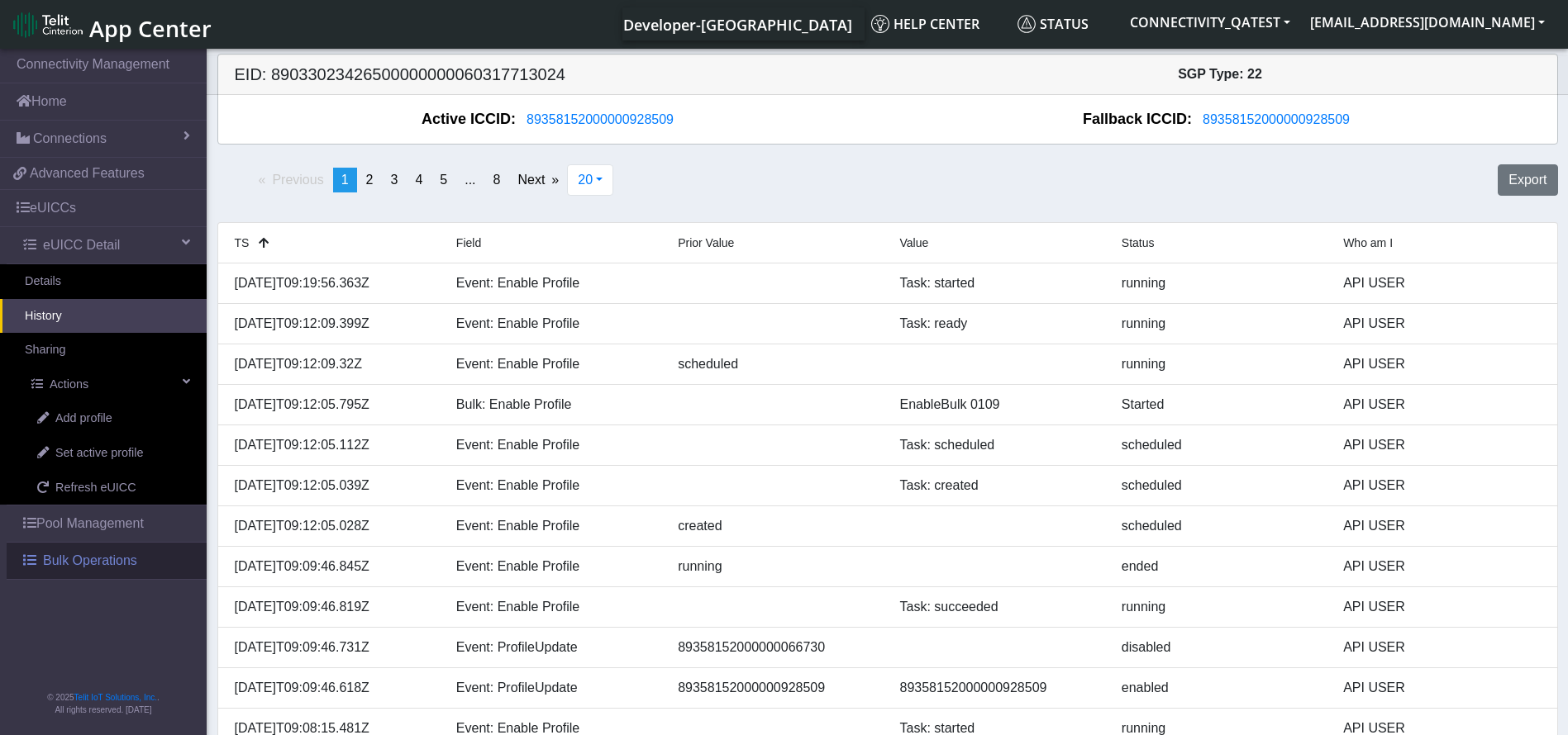
click at [110, 563] on span "Bulk Operations" at bounding box center [89, 560] width 94 height 19
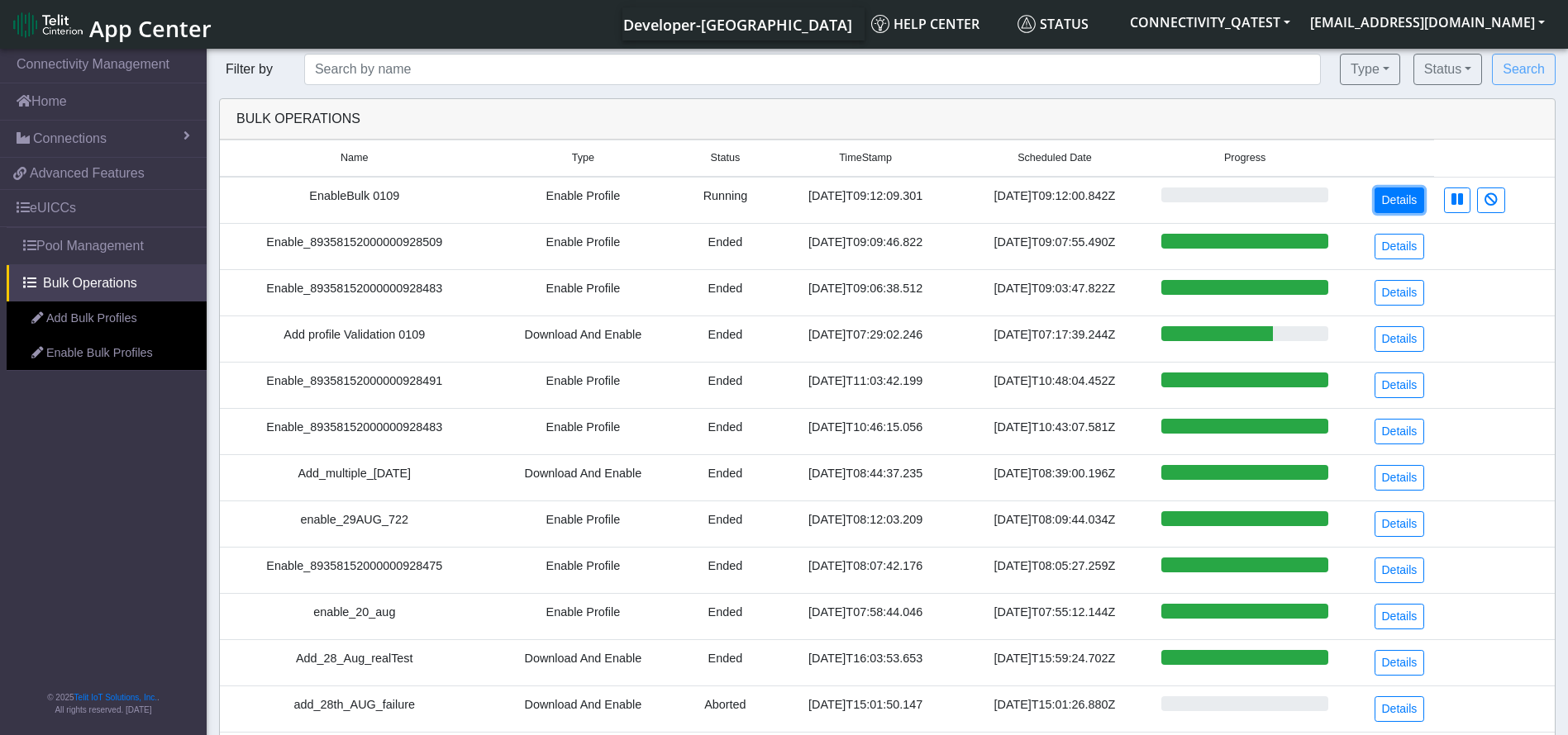
click at [1389, 205] on link "Details" at bounding box center [1400, 200] width 50 height 25
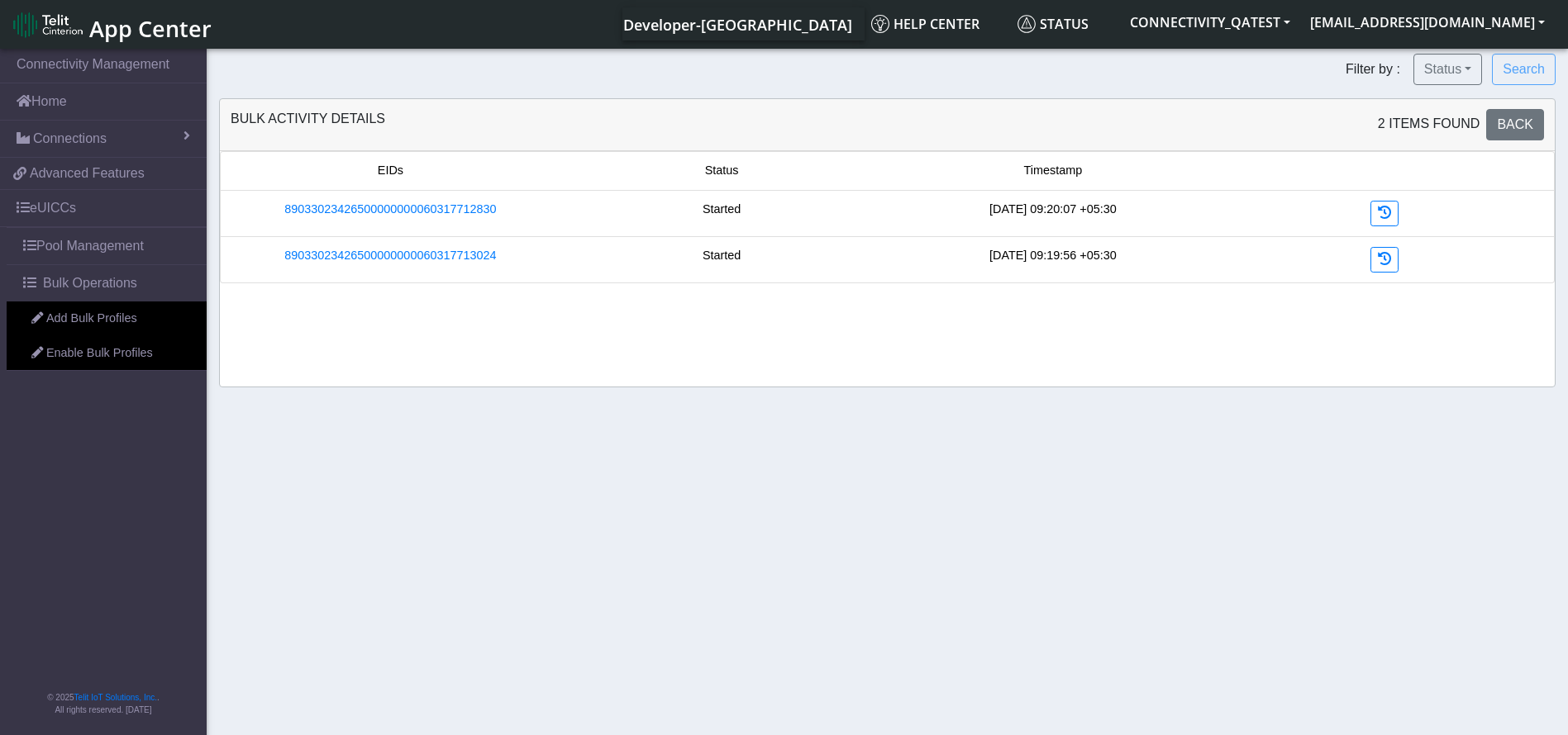
click at [49, 612] on nav "Connectivity Management Home Connections List Map ed87e398af765e72c501194d131f3…" at bounding box center [103, 393] width 207 height 695
